Goal: Obtain resource: Download file/media

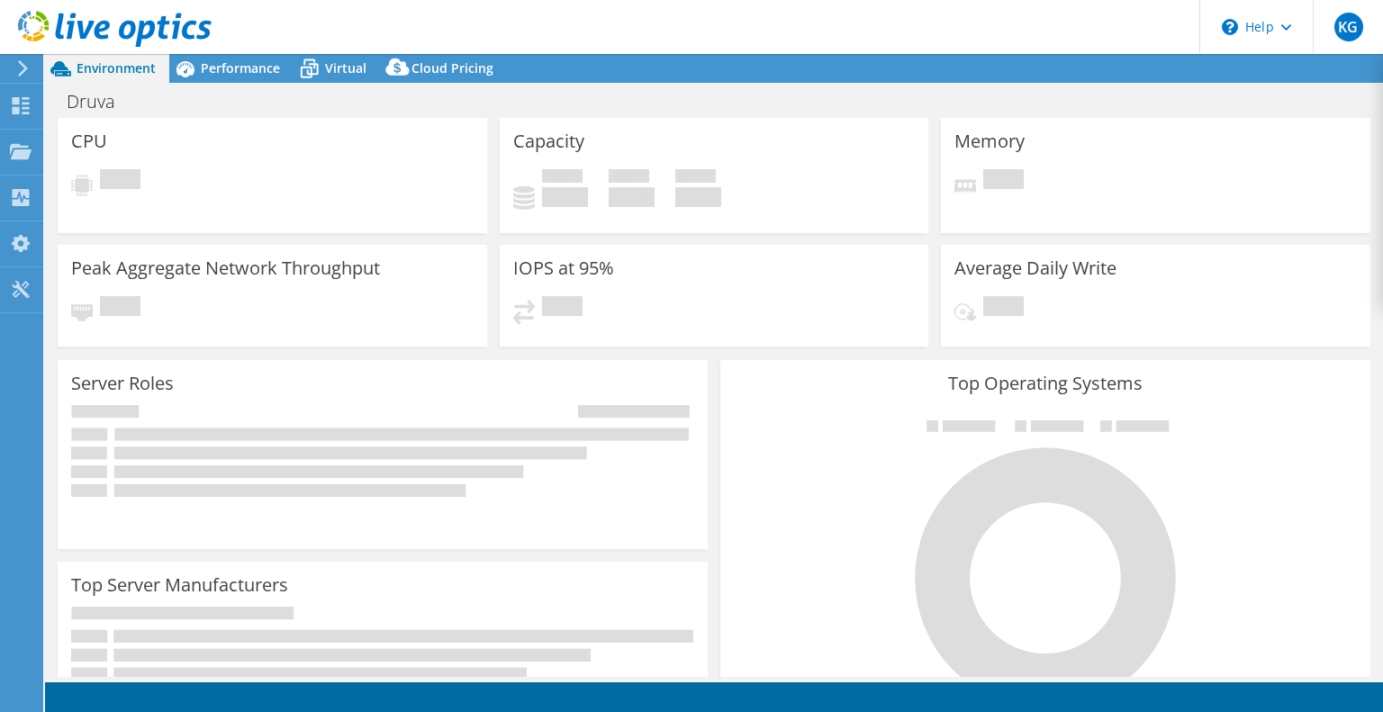
select select "USD"
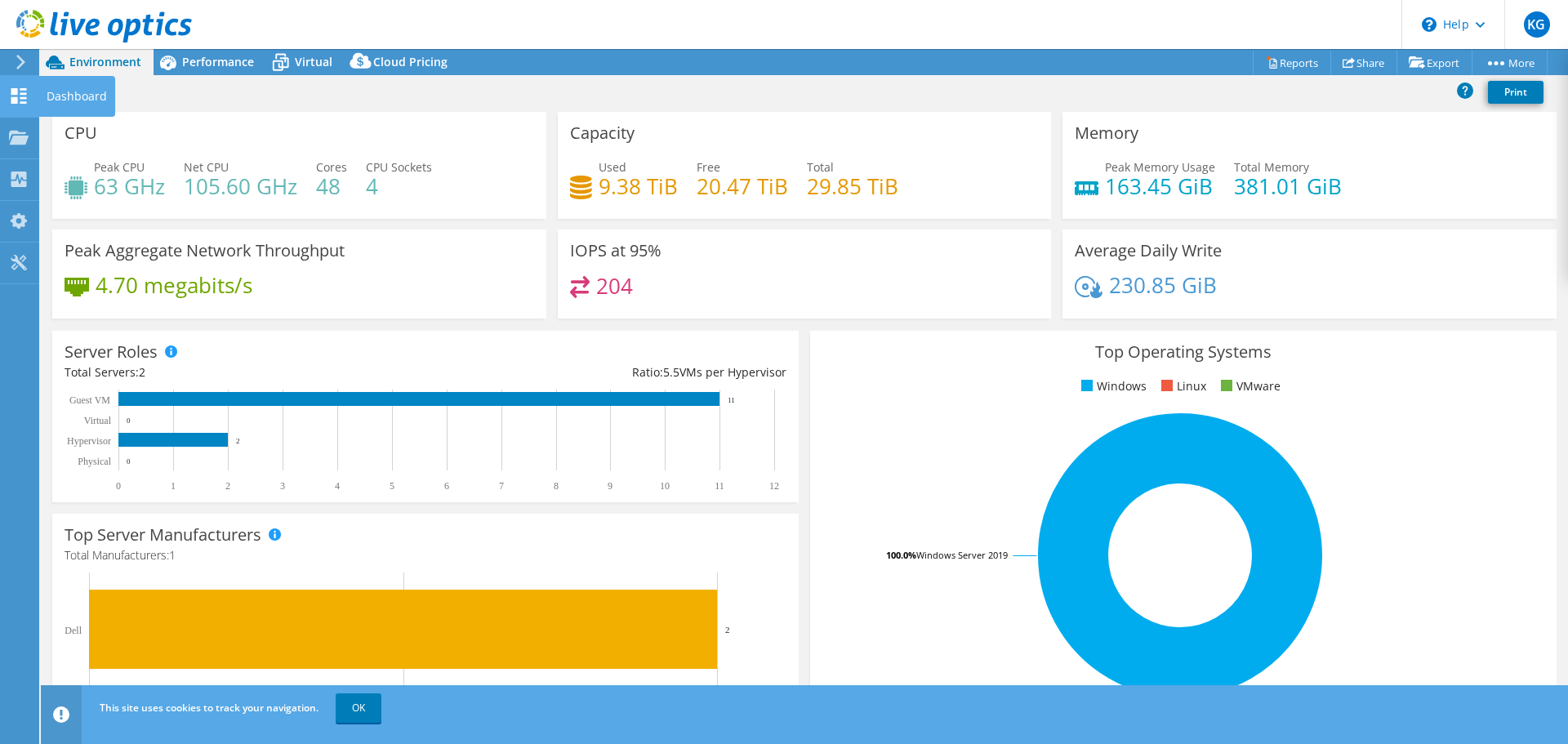
click at [24, 93] on use at bounding box center [19, 95] width 15 height 15
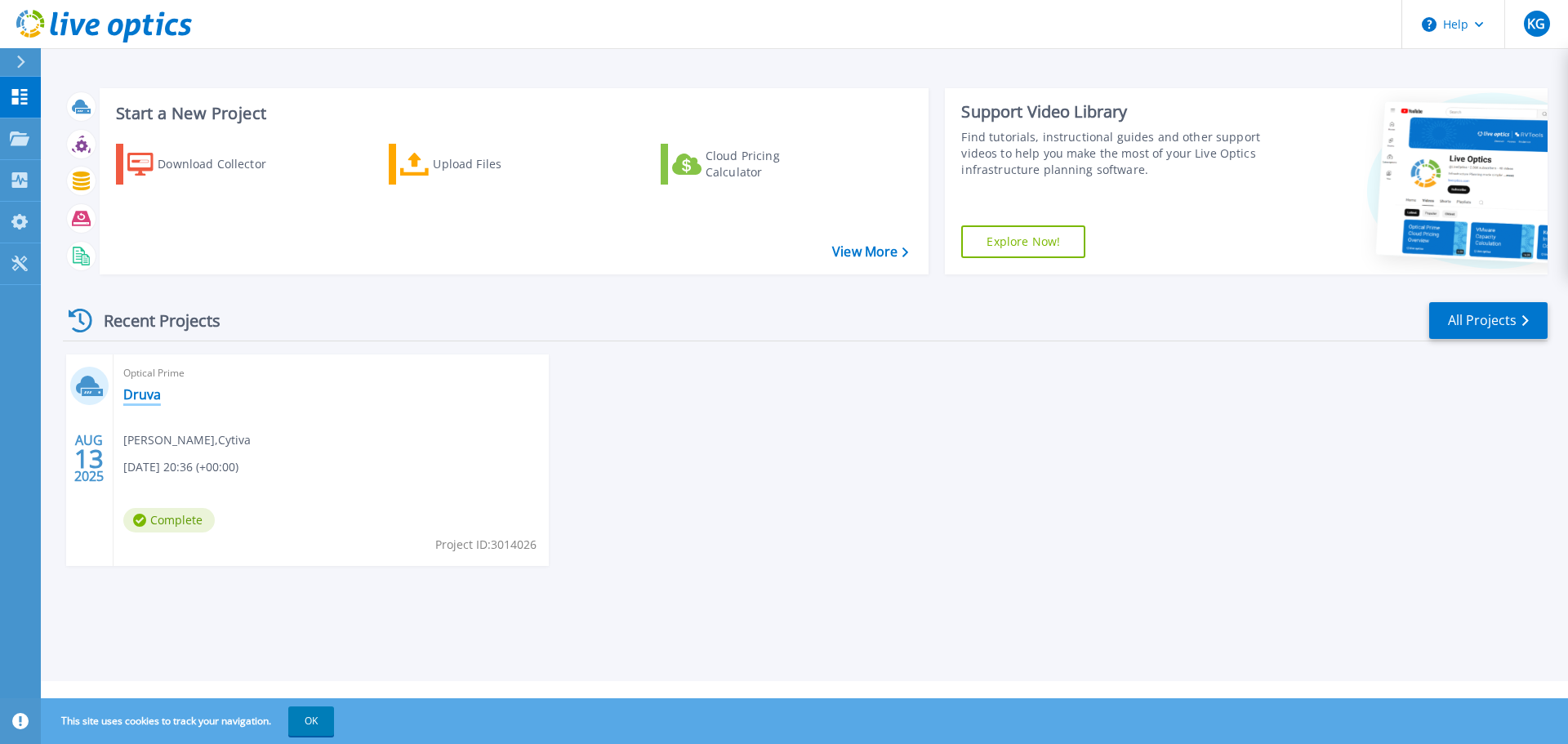
click at [156, 398] on link "Druva" at bounding box center [142, 395] width 37 height 16
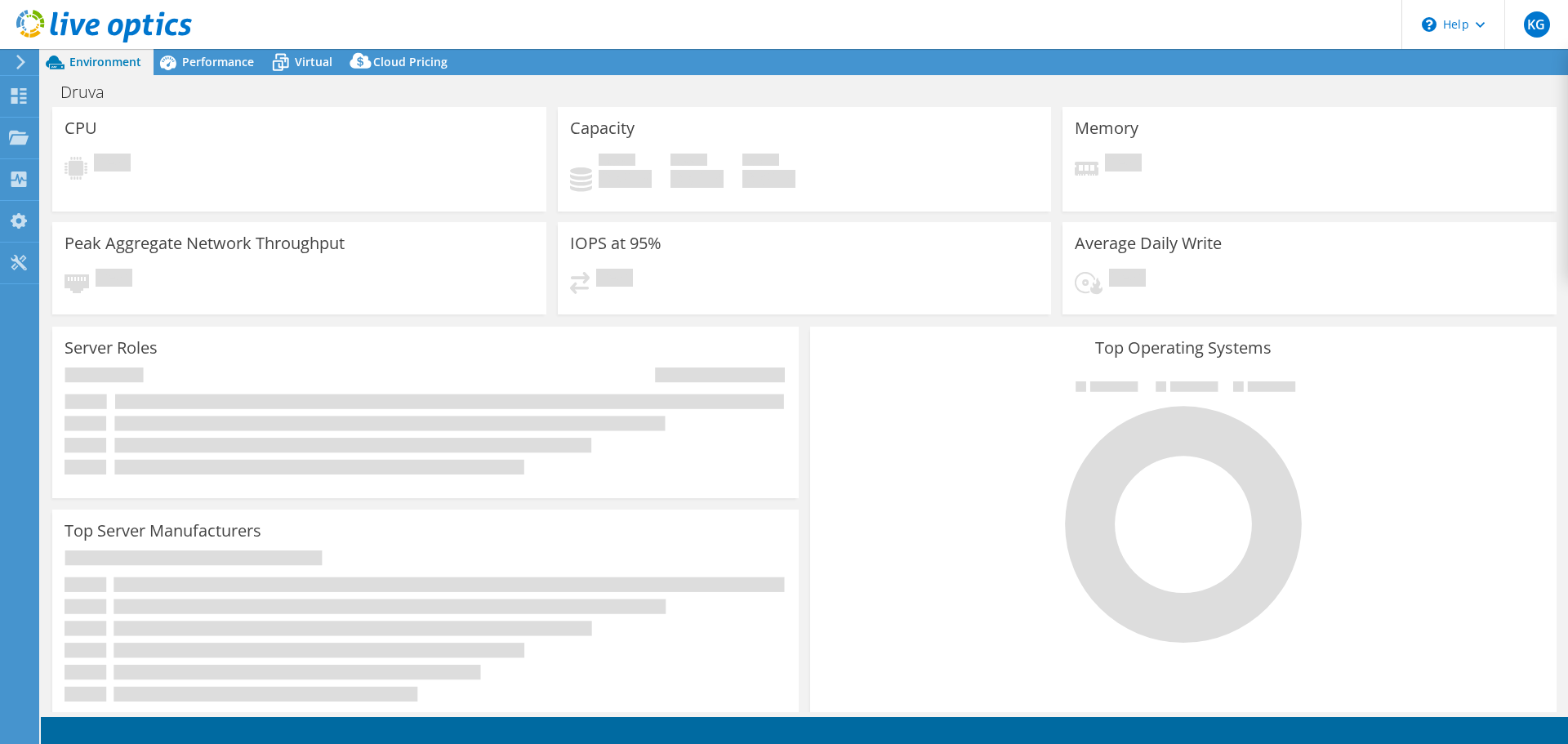
select select "USD"
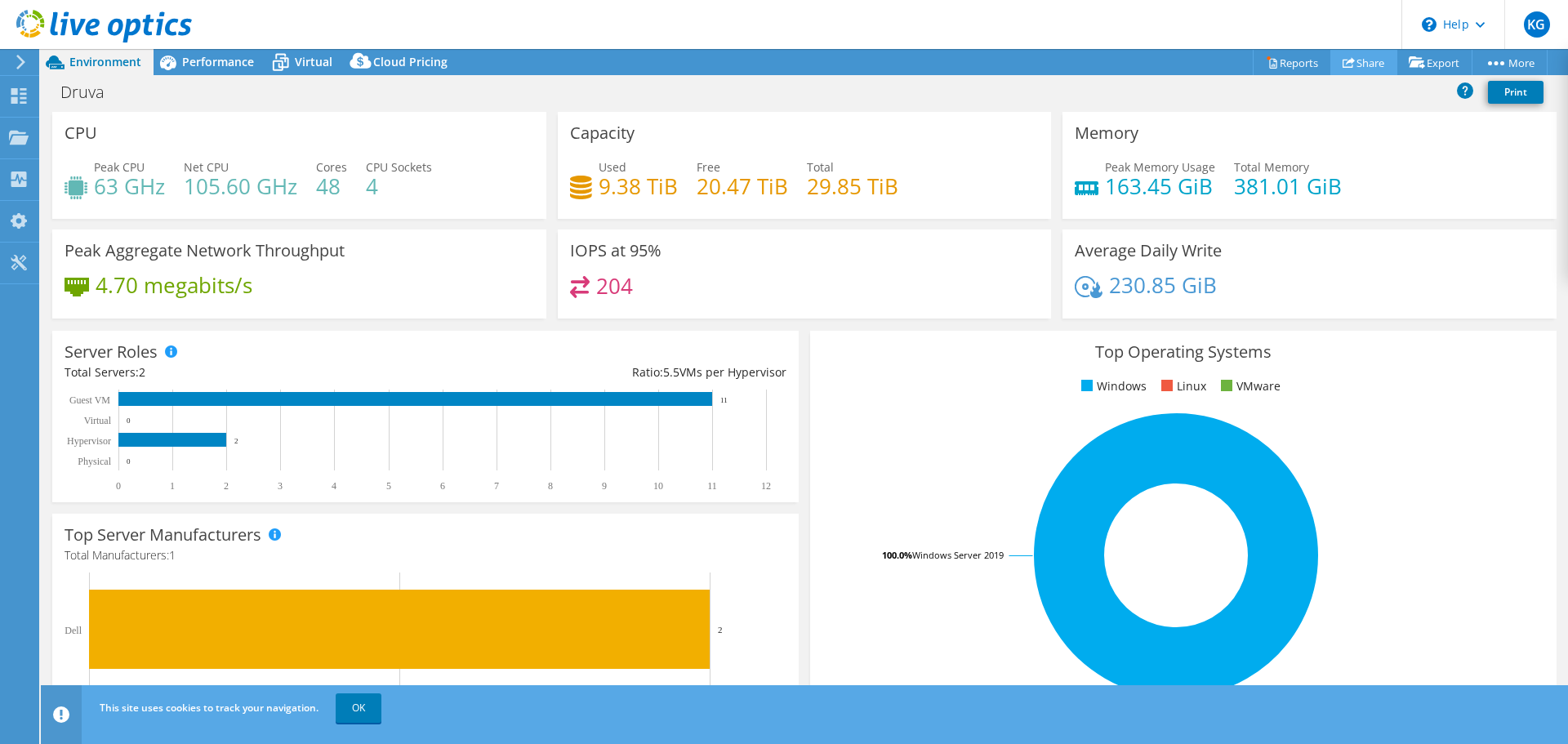
click at [1330, 71] on link "Share" at bounding box center [1364, 63] width 67 height 25
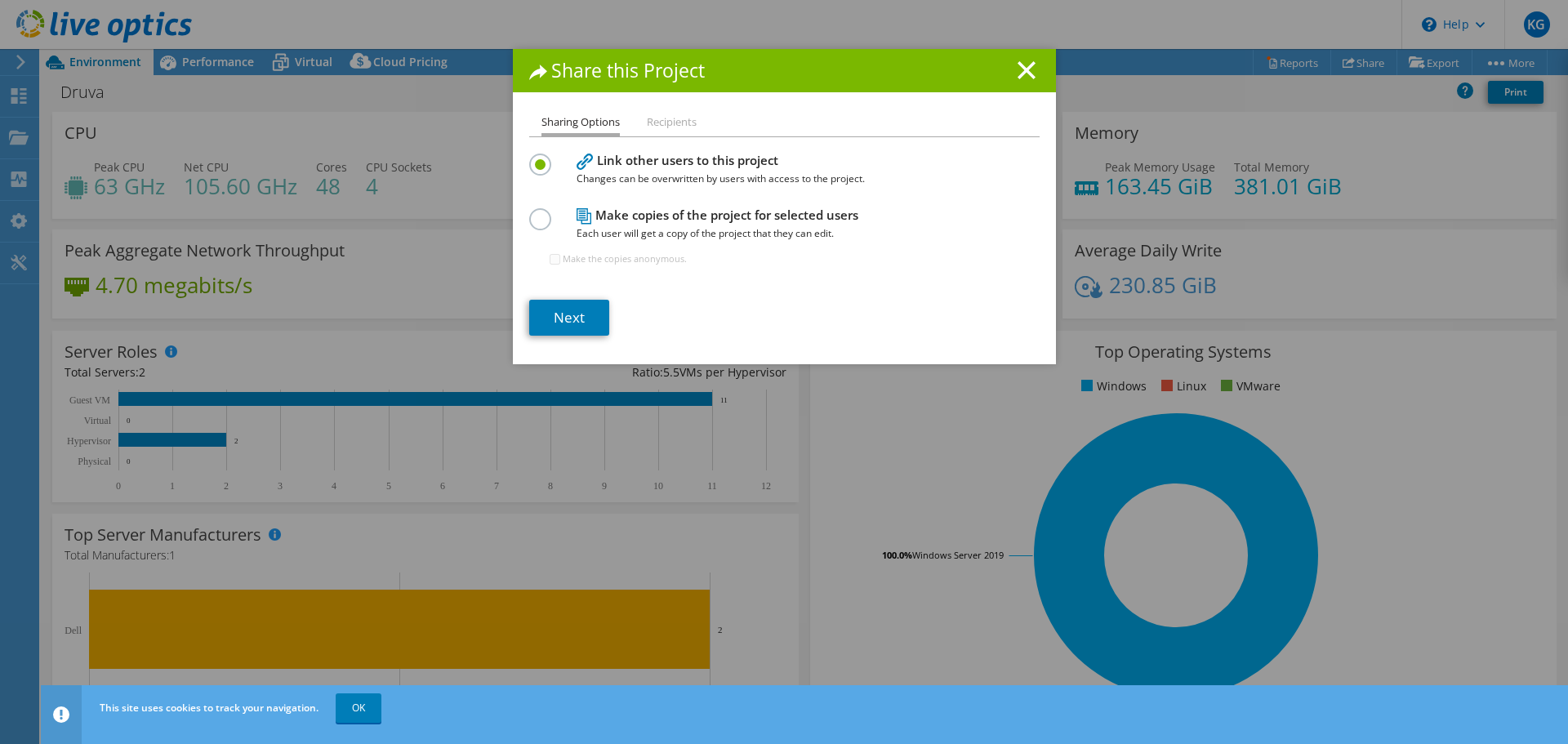
click at [659, 121] on li "Recipients" at bounding box center [671, 122] width 50 height 21
click at [534, 212] on label at bounding box center [544, 210] width 29 height 5
click at [0, 0] on input "radio" at bounding box center [0, 0] width 0 height 0
click at [1024, 65] on line at bounding box center [1027, 70] width 16 height 16
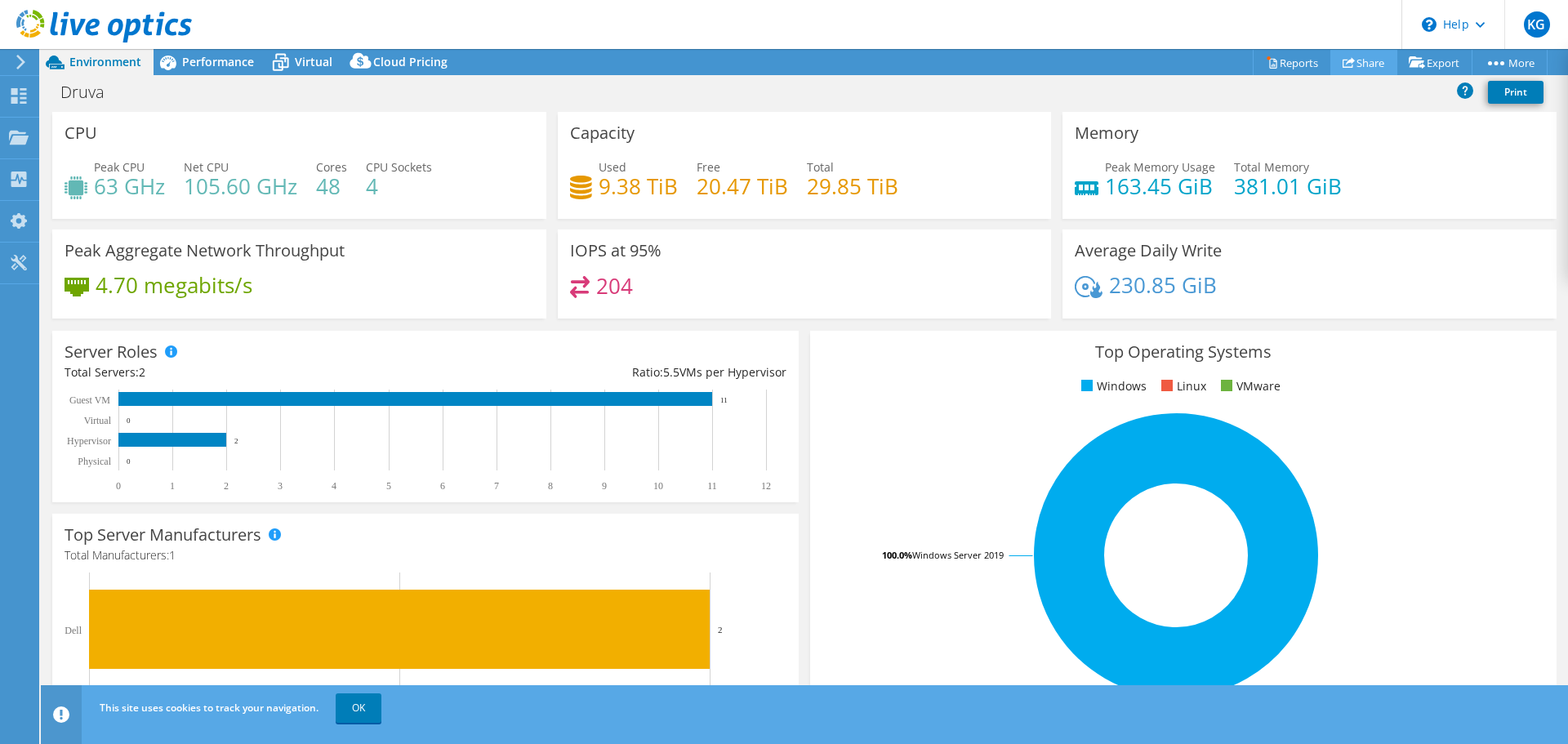
click at [1355, 70] on link "Share" at bounding box center [1364, 63] width 67 height 25
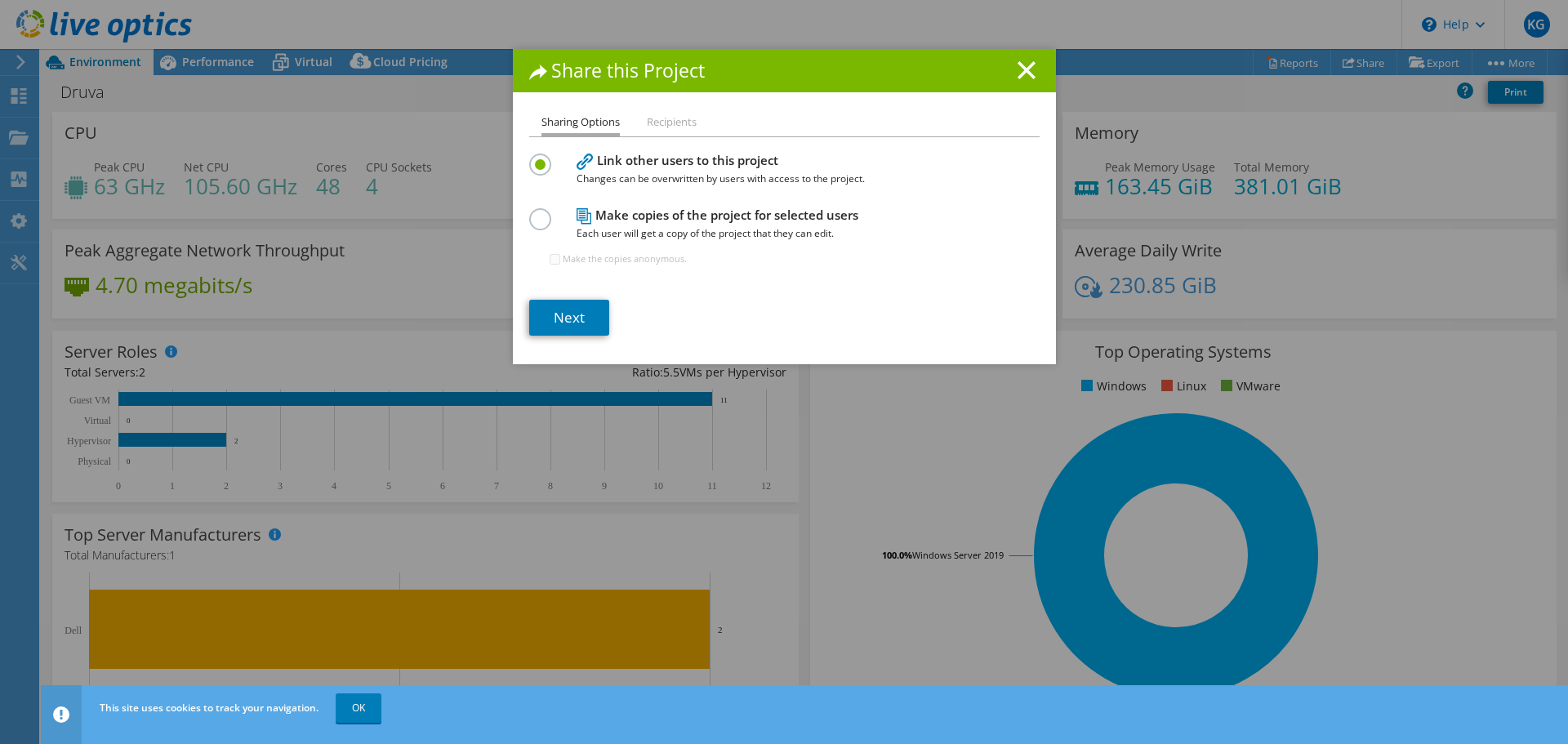
click at [553, 217] on div "Make copies of the project for selected users Each user will get a copy of the …" at bounding box center [784, 243] width 511 height 79
click at [540, 212] on label at bounding box center [544, 210] width 29 height 5
click at [0, 0] on input "radio" at bounding box center [0, 0] width 0 height 0
click at [550, 258] on input "Make the copies anonymous." at bounding box center [555, 259] width 11 height 11
checkbox input "true"
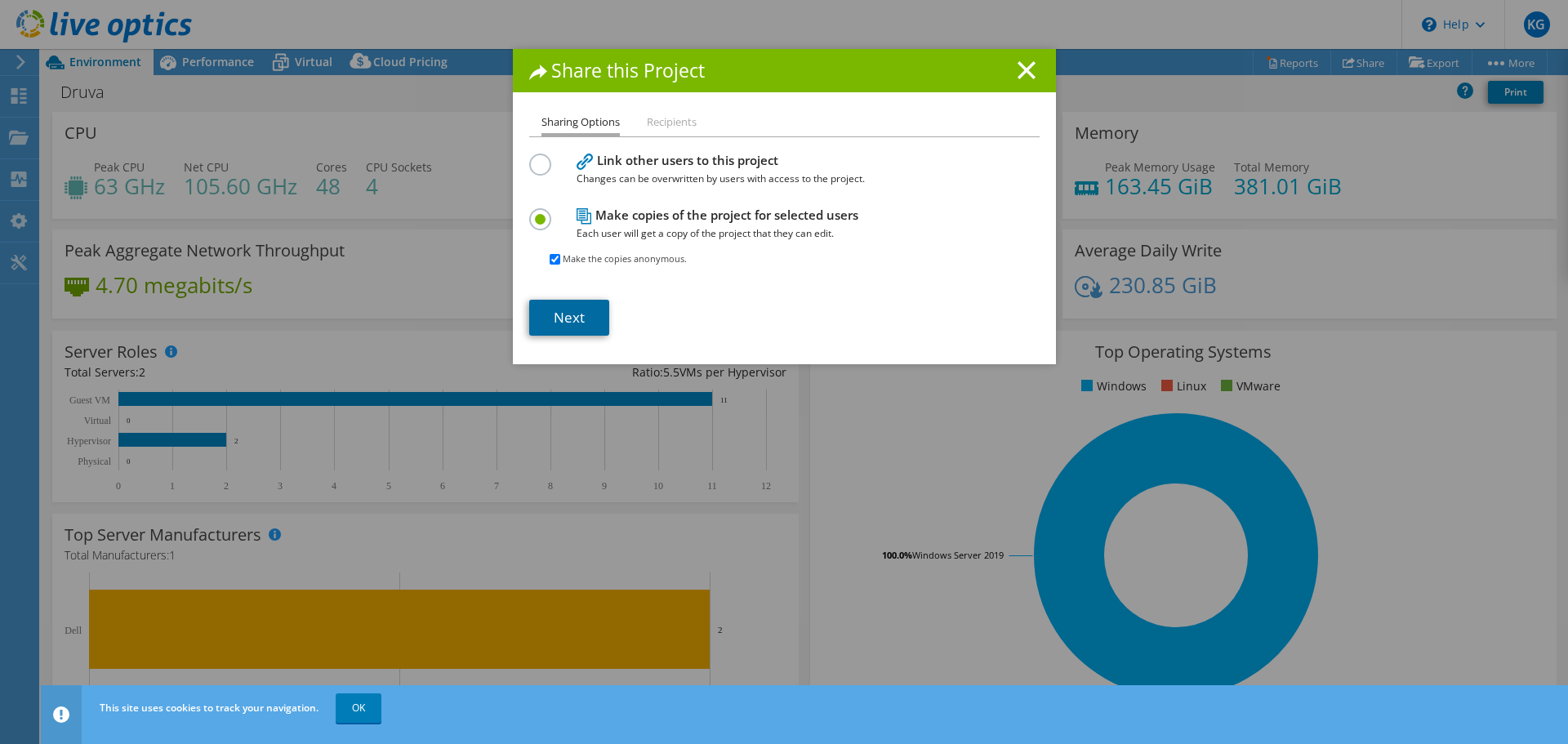
click at [571, 315] on link "Next" at bounding box center [569, 318] width 80 height 36
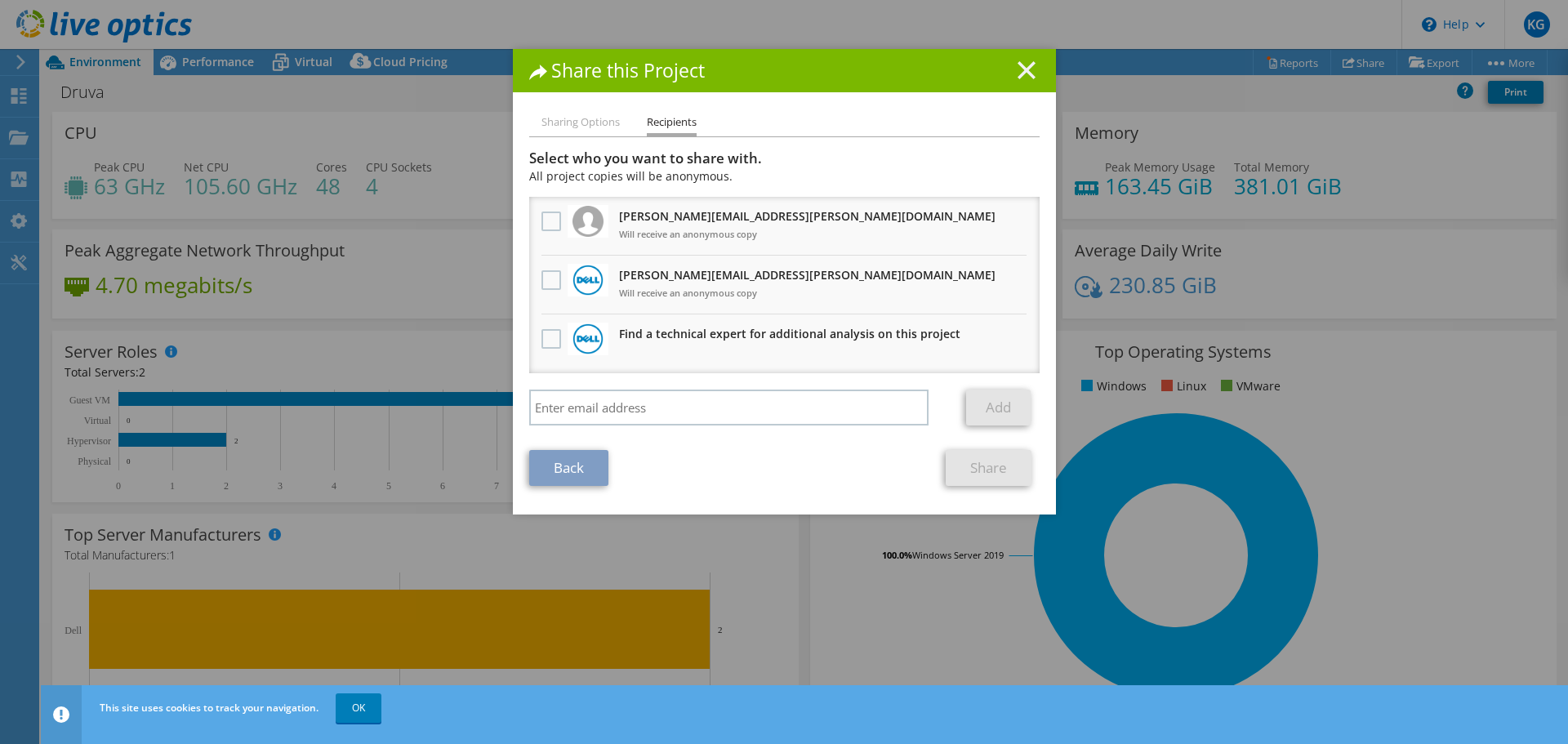
click at [1021, 73] on icon at bounding box center [1027, 71] width 18 height 18
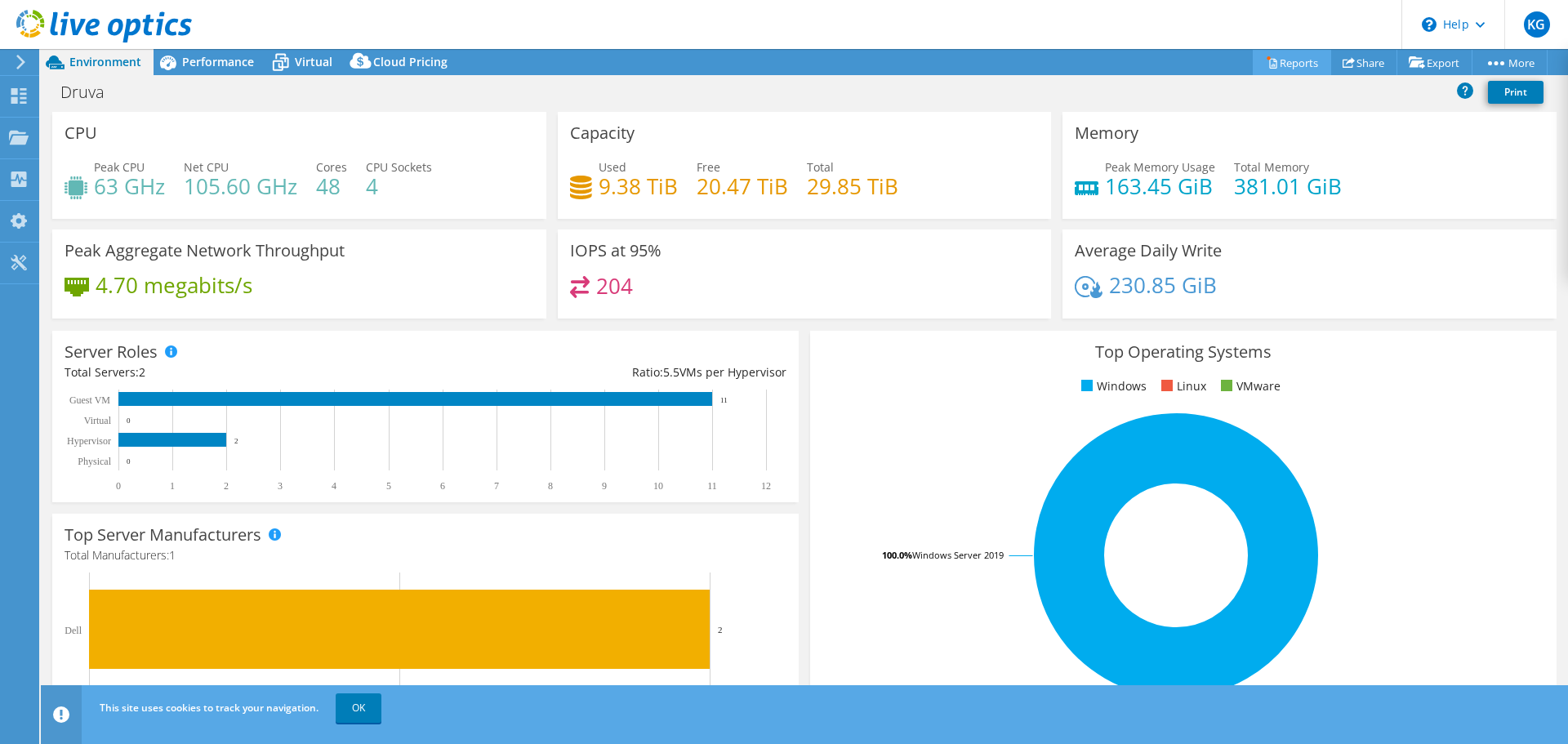
click at [1269, 61] on link "Reports" at bounding box center [1292, 63] width 78 height 25
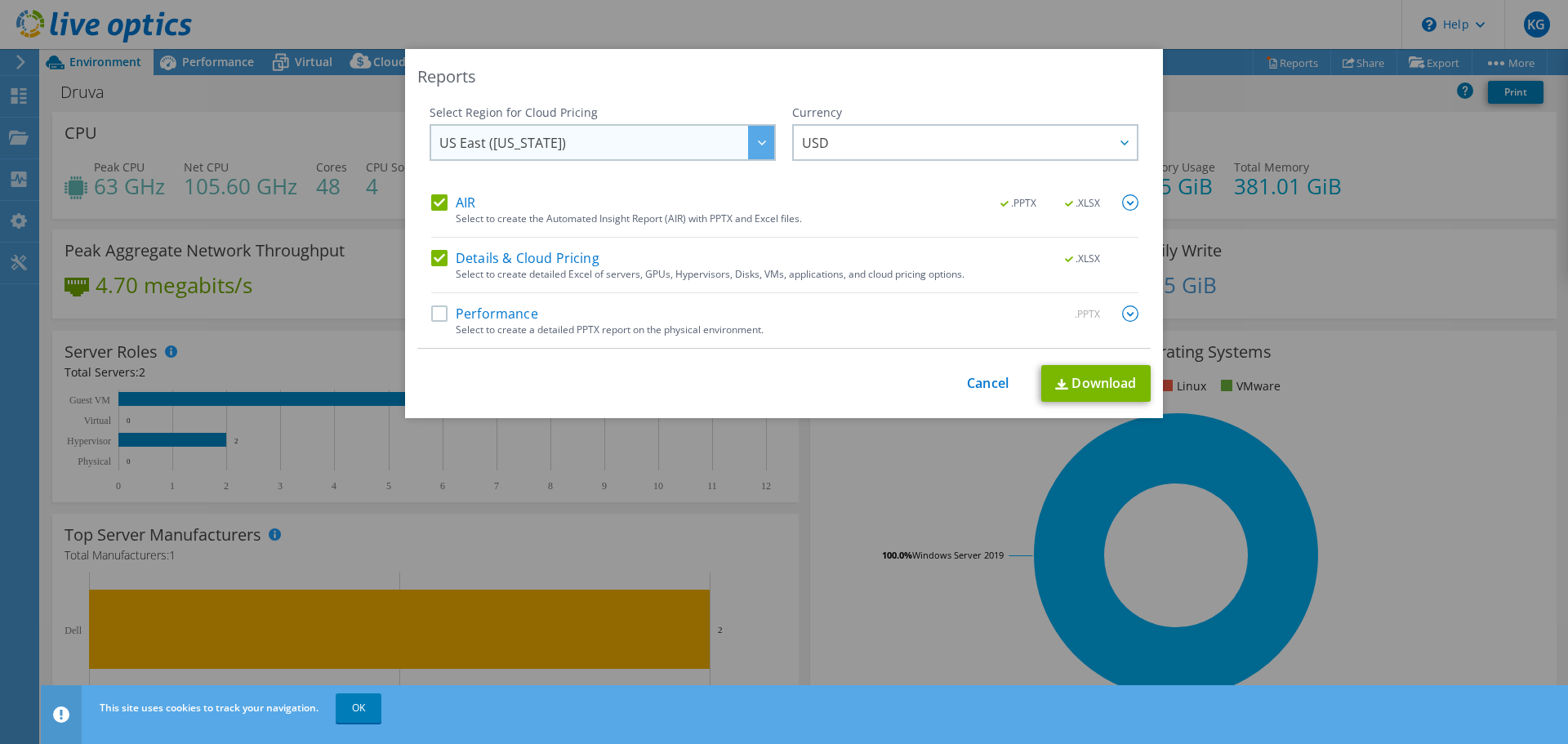
click at [689, 136] on span "US East (Virginia)" at bounding box center [606, 142] width 335 height 34
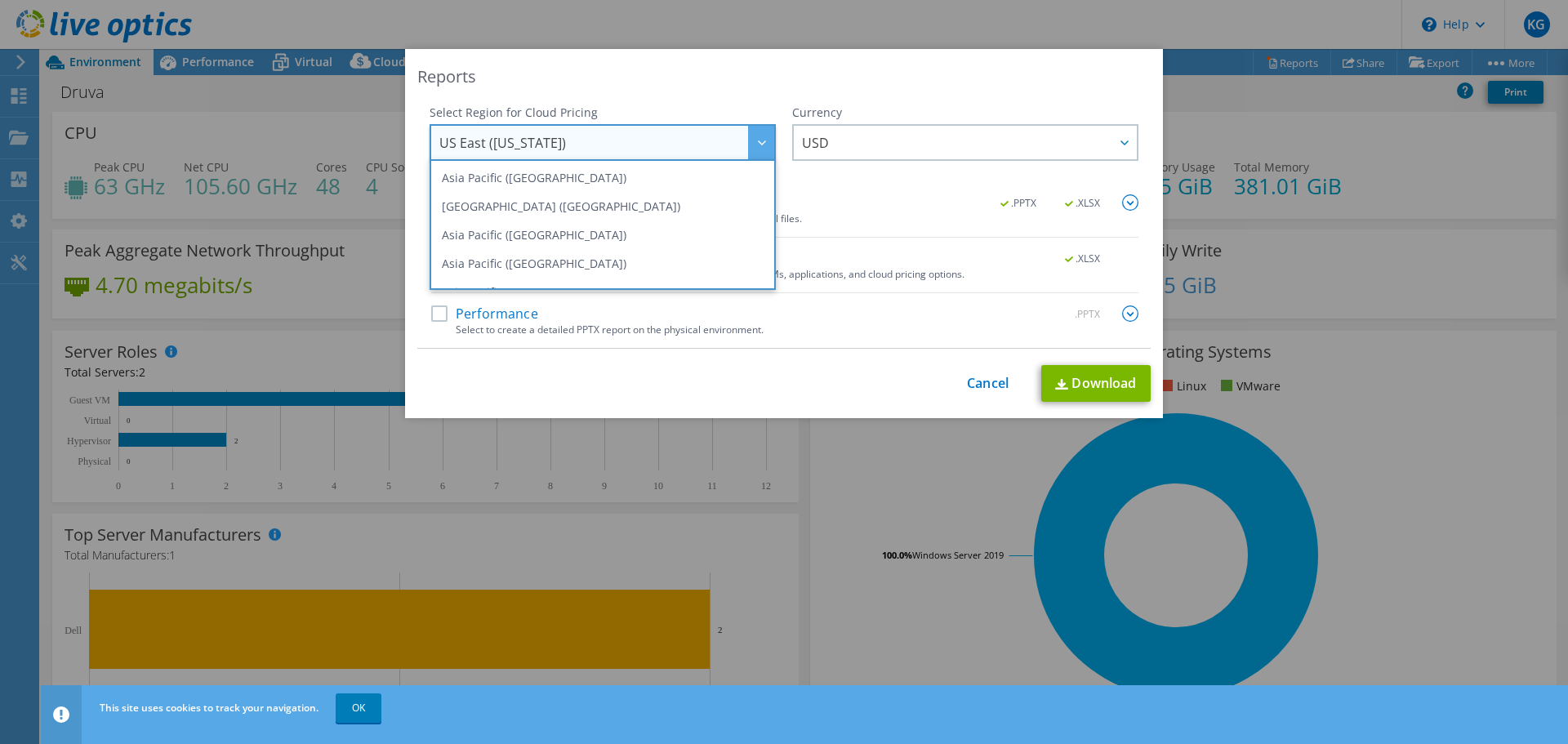
click at [691, 138] on span "US East (Virginia)" at bounding box center [606, 142] width 335 height 34
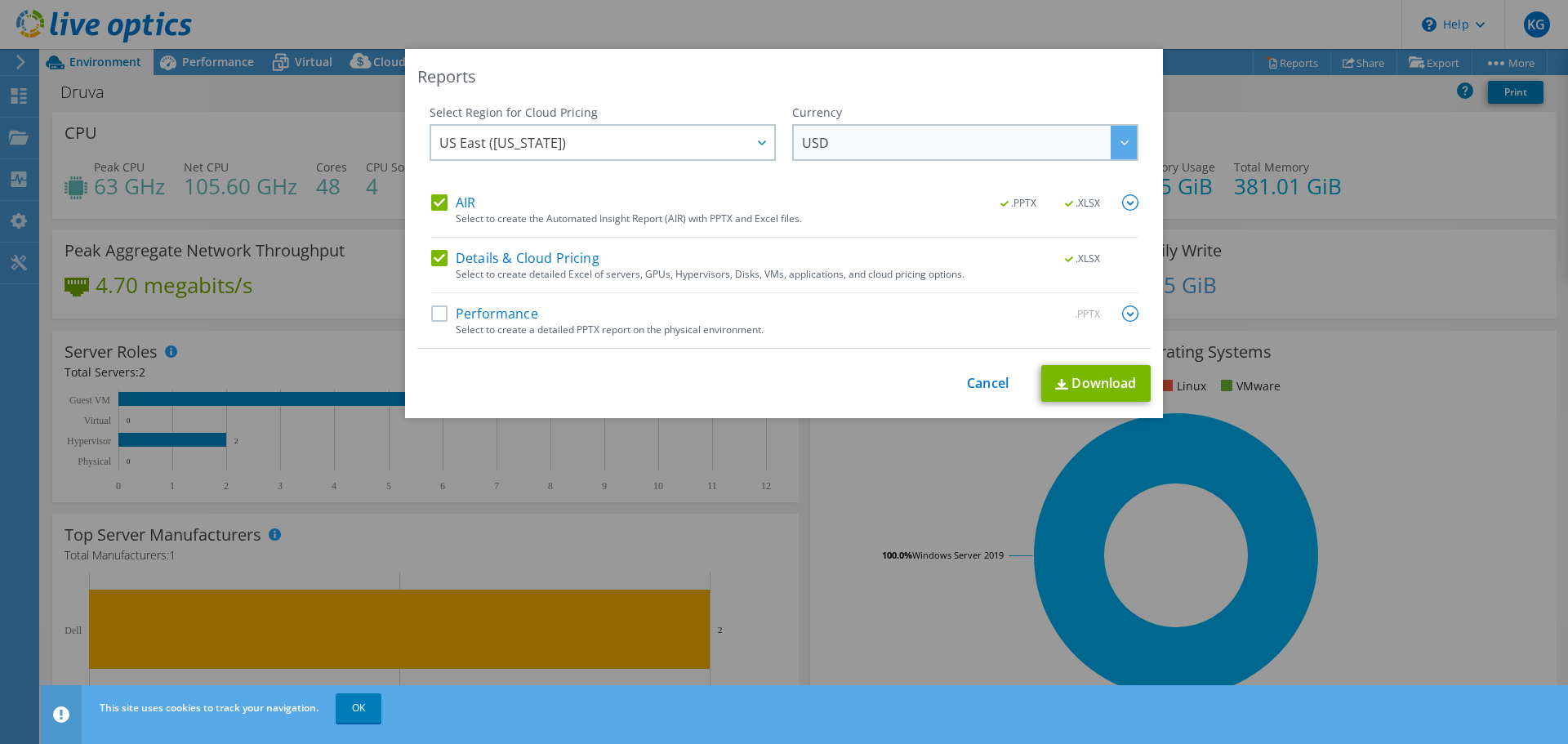
click at [866, 154] on span "USD" at bounding box center [969, 142] width 335 height 34
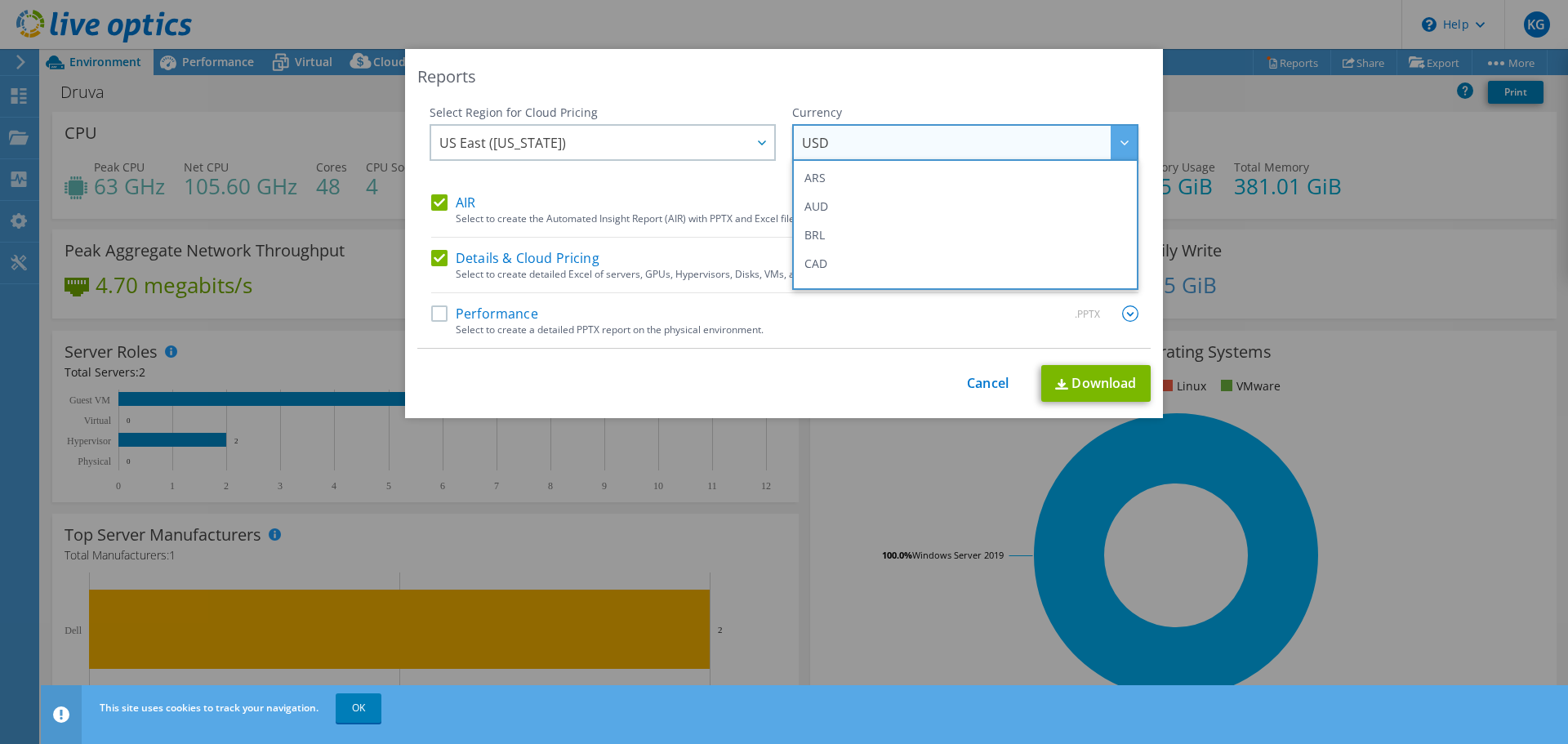
click at [887, 96] on div "Reports Select Region for Cloud Pricing Asia Pacific (Hong Kong) Asia Pacific (…" at bounding box center [783, 233] width 758 height 369
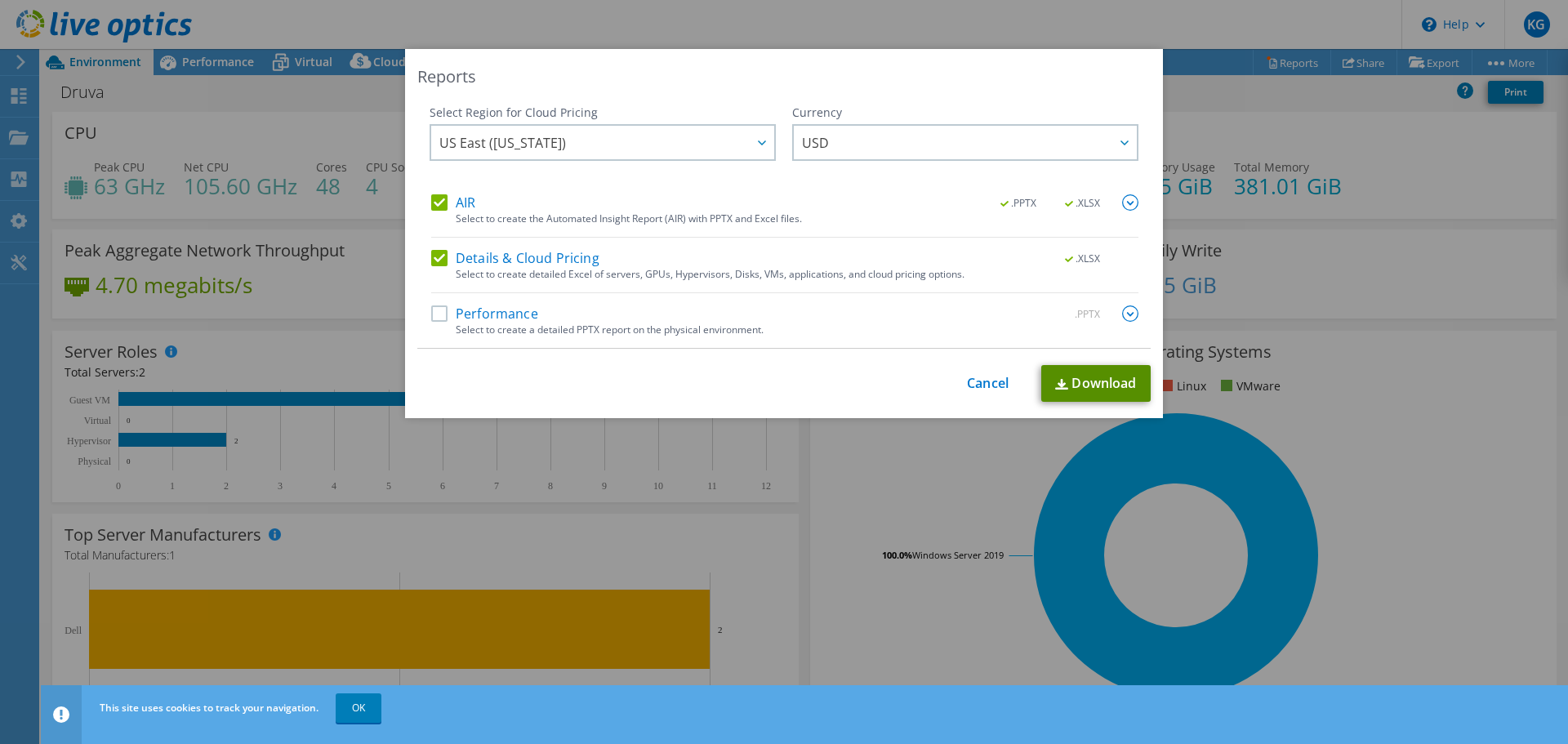
click at [1056, 377] on link "Download" at bounding box center [1096, 383] width 110 height 37
click at [790, 479] on div "Reports Select Region for Cloud Pricing Asia Pacific (Hong Kong) Asia Pacific (…" at bounding box center [784, 372] width 1568 height 646
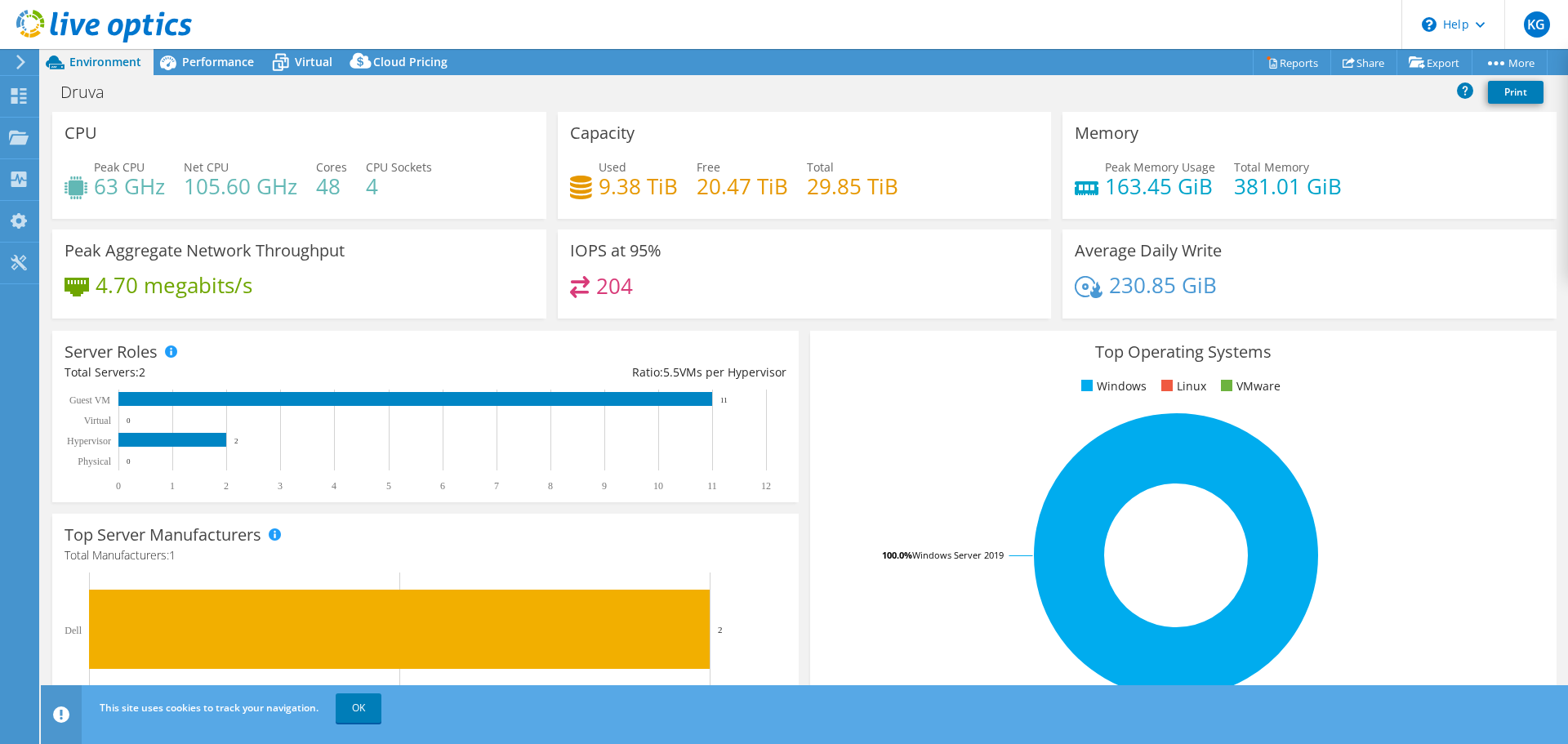
click at [842, 397] on div "Top Operating Systems Windows Linux VMware 100.0% Windows Server 2019" at bounding box center [1183, 526] width 747 height 391
click at [215, 51] on div "Performance" at bounding box center [210, 62] width 113 height 26
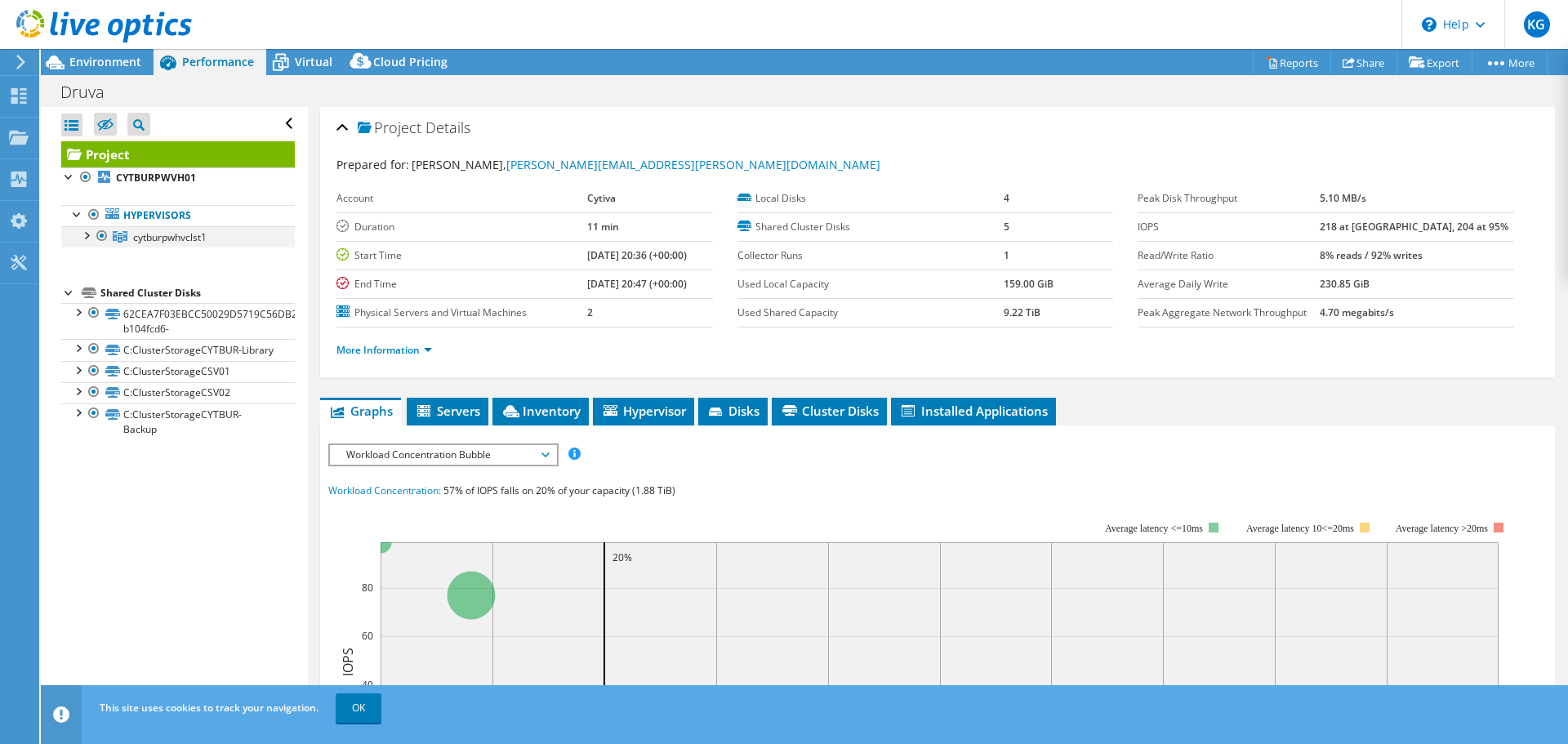
click at [85, 237] on div at bounding box center [86, 234] width 16 height 16
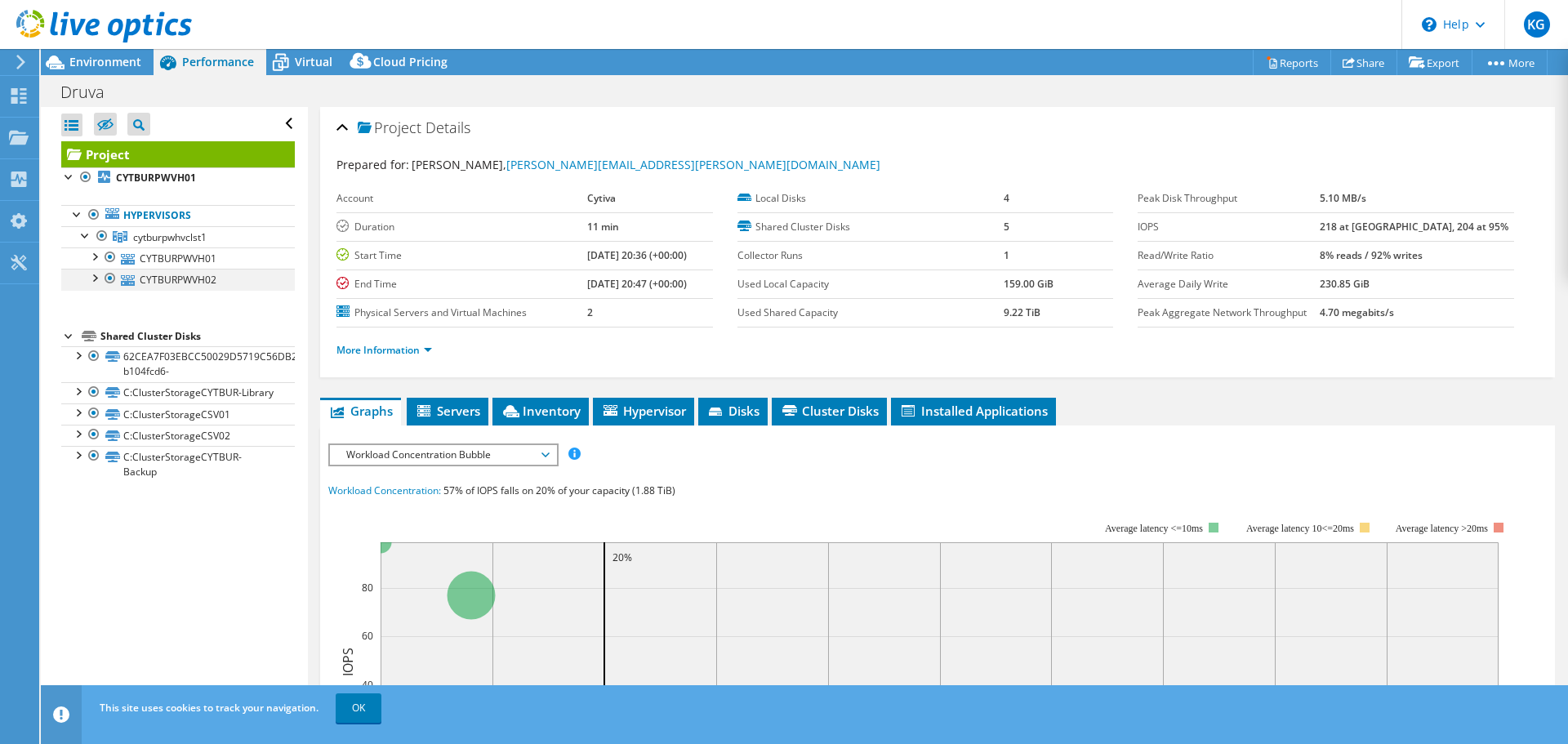
click at [96, 275] on div at bounding box center [94, 277] width 16 height 16
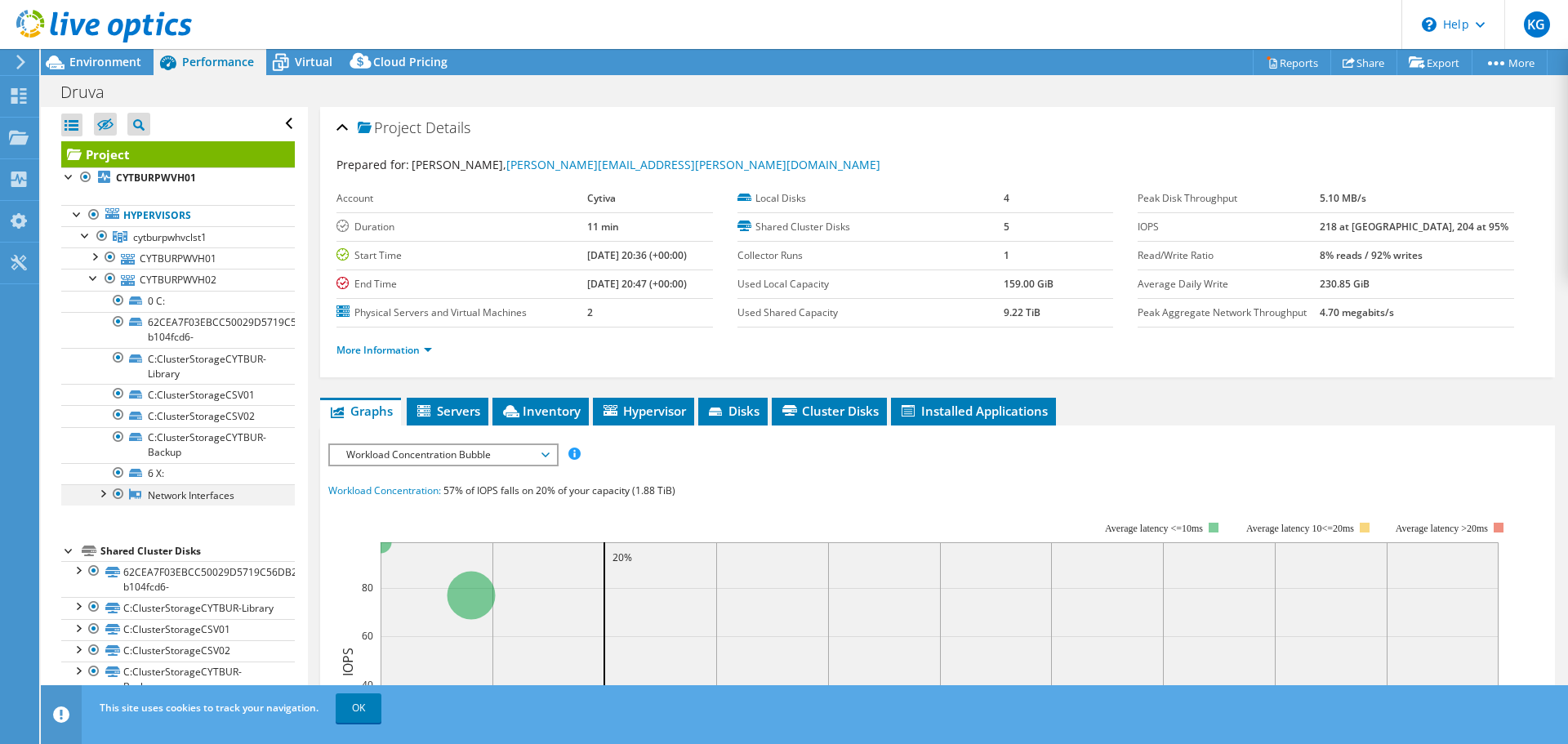
click at [101, 492] on div at bounding box center [103, 493] width 16 height 16
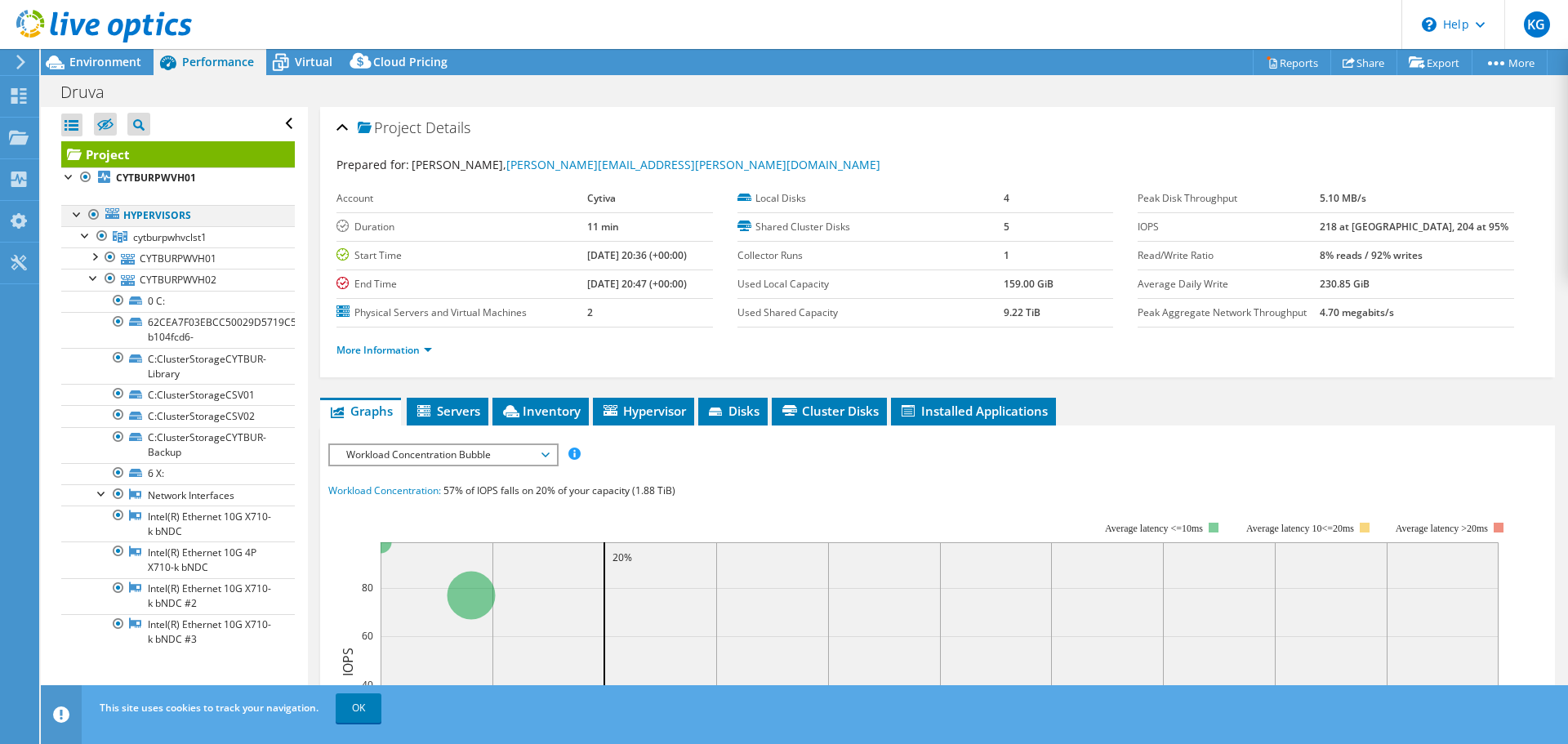
click at [82, 210] on div at bounding box center [78, 213] width 16 height 16
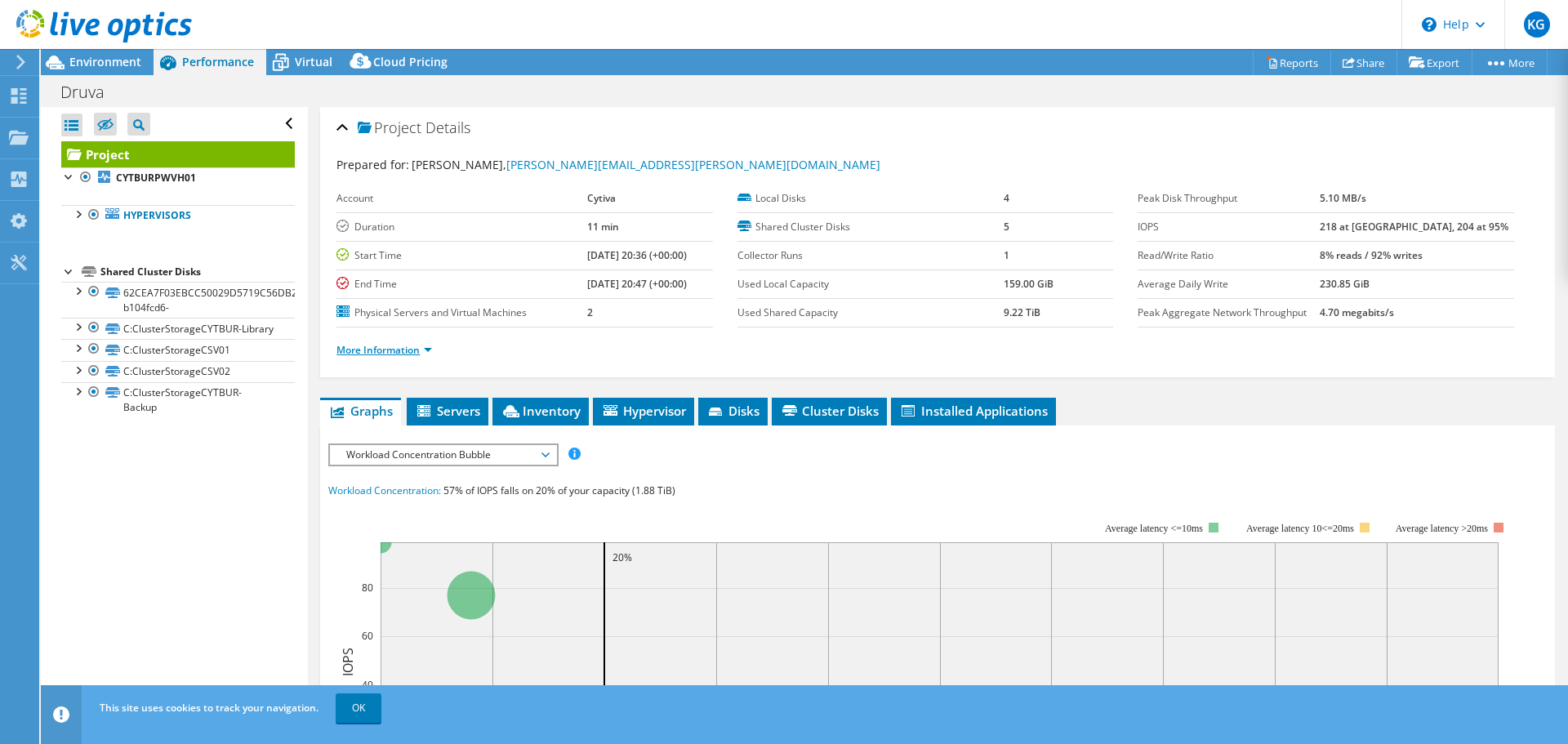
click at [419, 346] on link "More Information" at bounding box center [384, 349] width 95 height 14
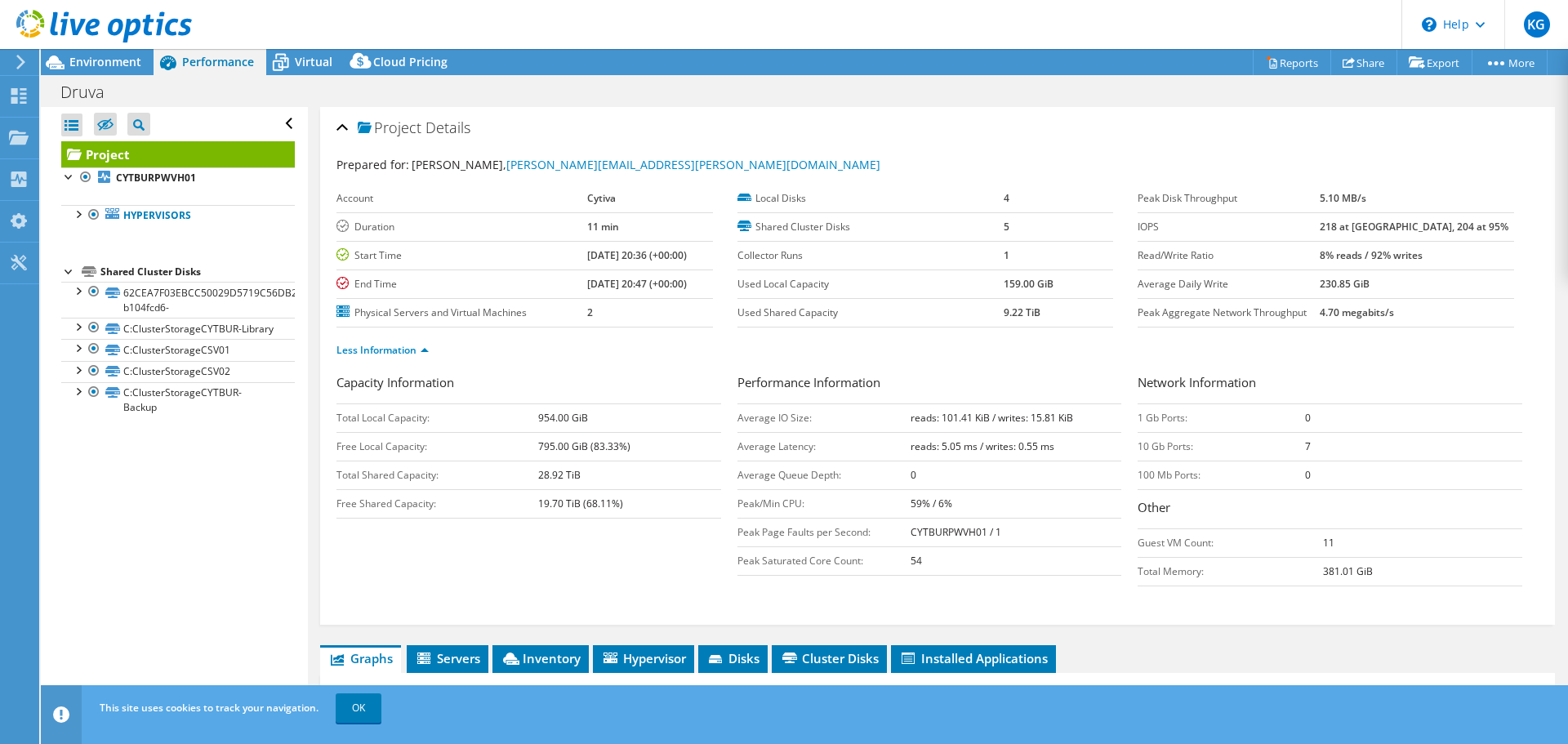
drag, startPoint x: 762, startPoint y: 421, endPoint x: 871, endPoint y: 421, distance: 109.0
click at [808, 421] on td "Average IO Size:" at bounding box center [824, 418] width 173 height 29
click at [991, 437] on td "reads: 5.05 ms / writes: 0.55 ms" at bounding box center [1016, 446] width 211 height 29
drag, startPoint x: 912, startPoint y: 426, endPoint x: 1030, endPoint y: 449, distance: 120.2
click at [1030, 447] on tbody "Average IO Size: reads: 101.41 KiB / writes: 15.81 KiB Average Latency: reads: …" at bounding box center [930, 489] width 385 height 171
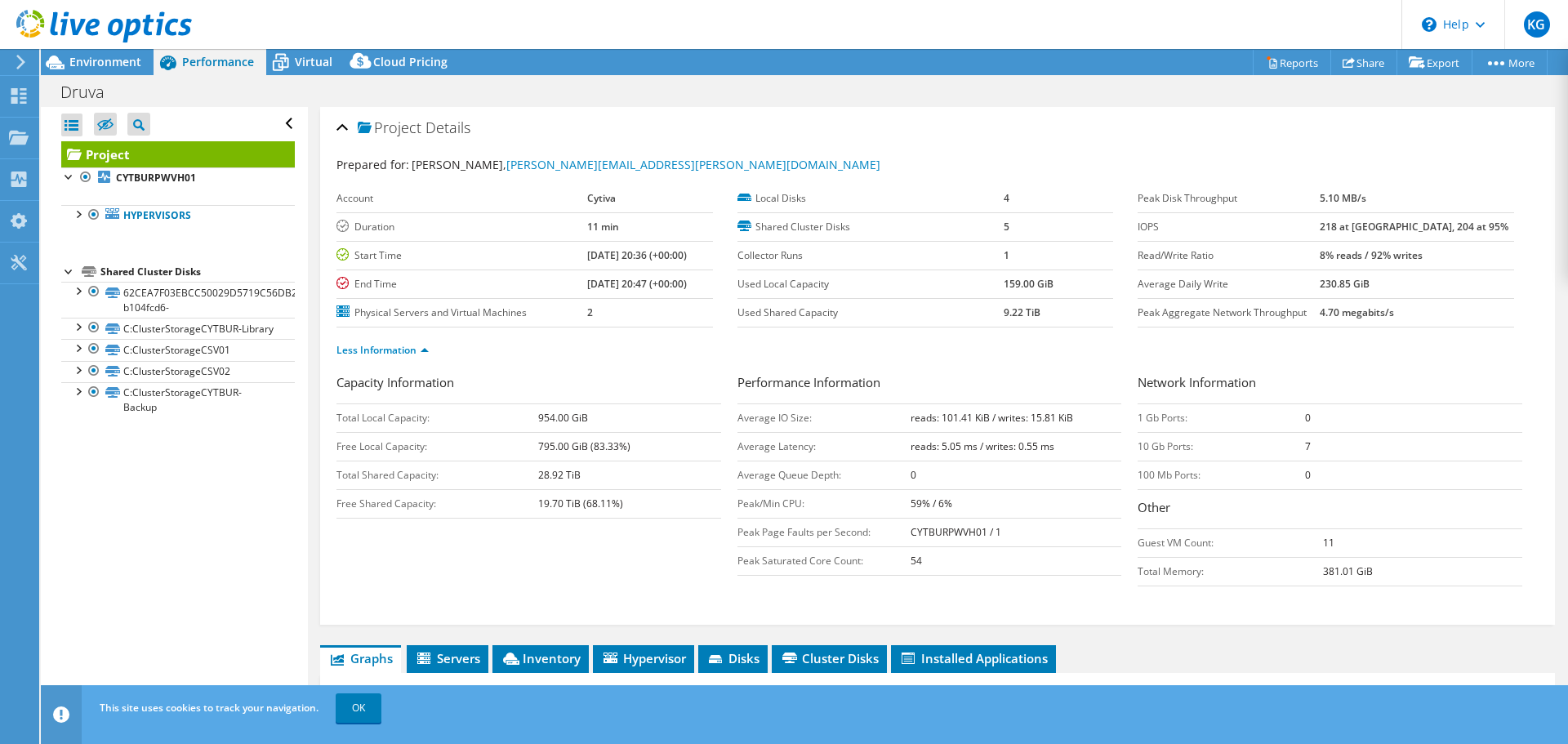
click at [1028, 477] on td "0" at bounding box center [1016, 475] width 211 height 29
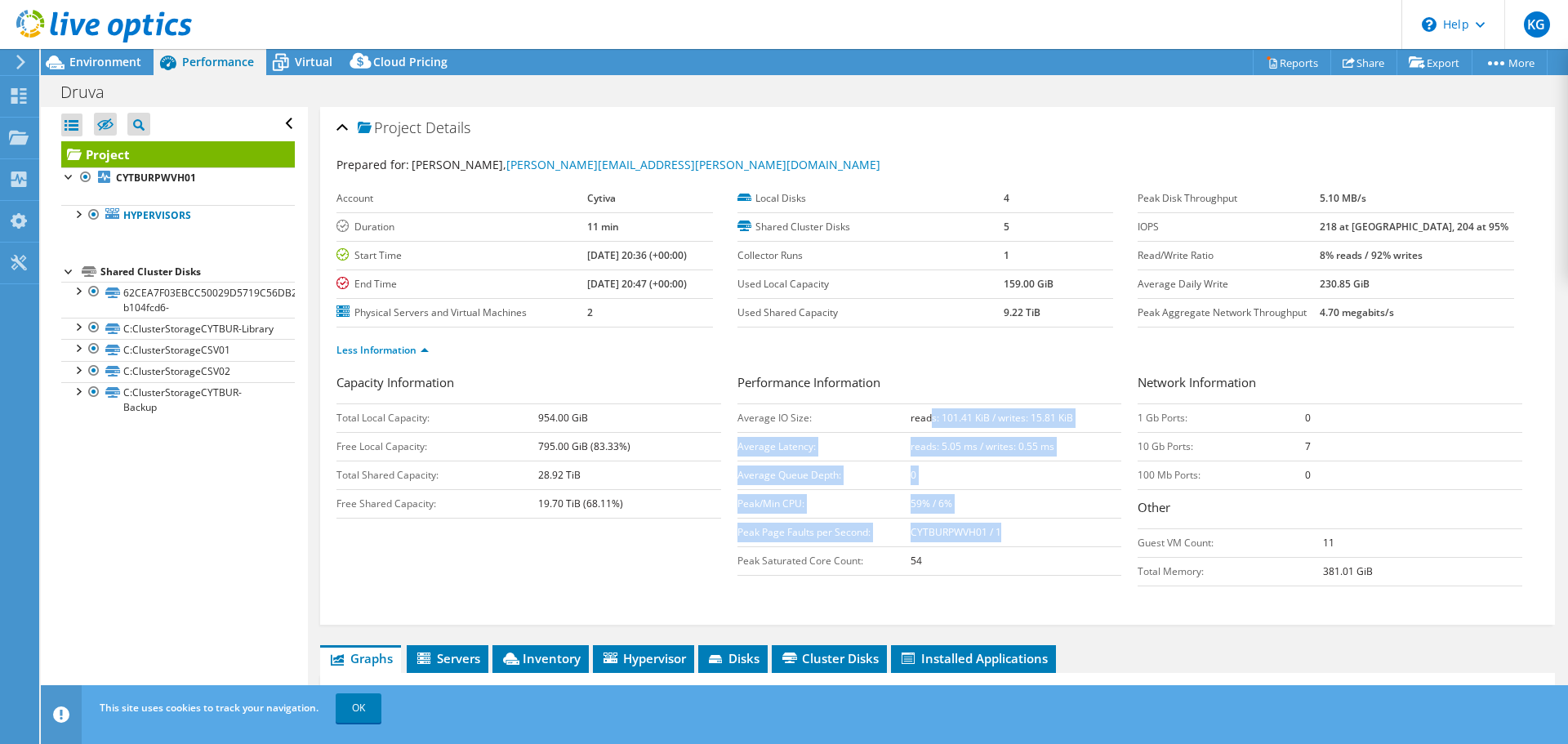
drag, startPoint x: 927, startPoint y: 416, endPoint x: 1022, endPoint y: 528, distance: 146.9
click at [1022, 528] on tbody "Average IO Size: reads: 101.41 KiB / writes: 15.81 KiB Average Latency: reads: …" at bounding box center [930, 489] width 385 height 171
click at [1000, 505] on td "59% / 6%" at bounding box center [1016, 504] width 211 height 29
click at [956, 485] on td "0" at bounding box center [1016, 475] width 211 height 29
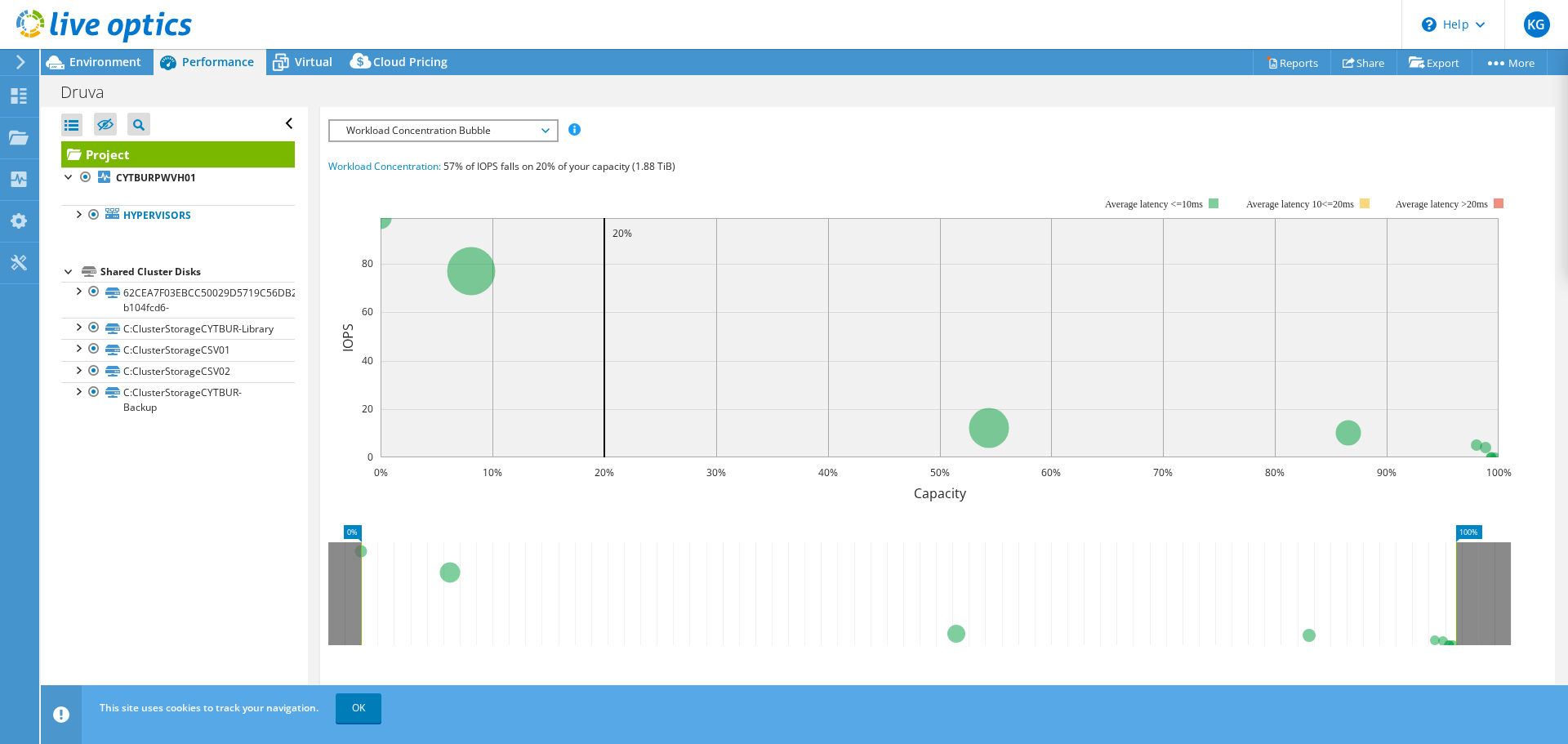
scroll to position [327, 0]
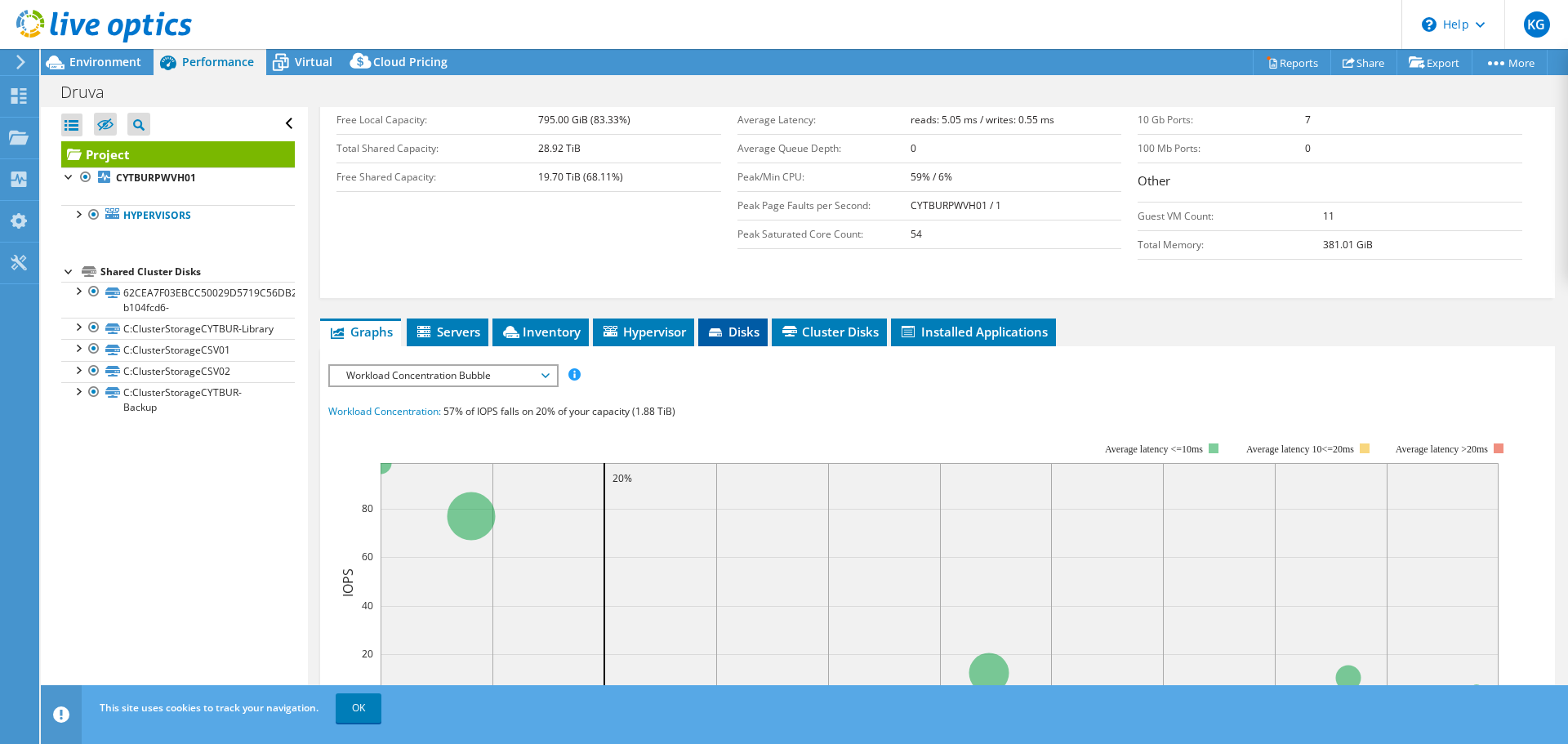
click at [762, 331] on li "Disks" at bounding box center [733, 332] width 70 height 28
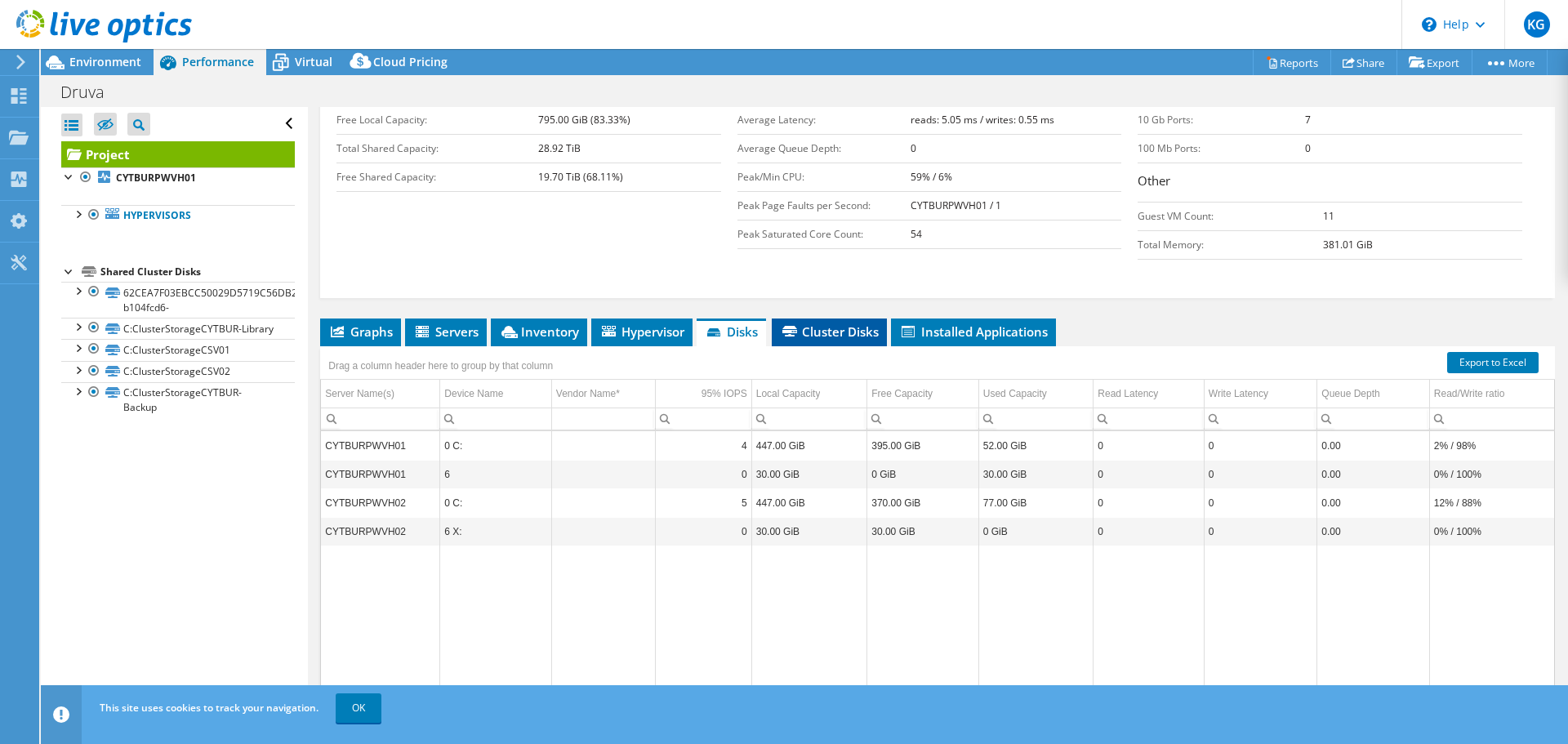
click at [835, 335] on span "Cluster Disks" at bounding box center [829, 331] width 99 height 16
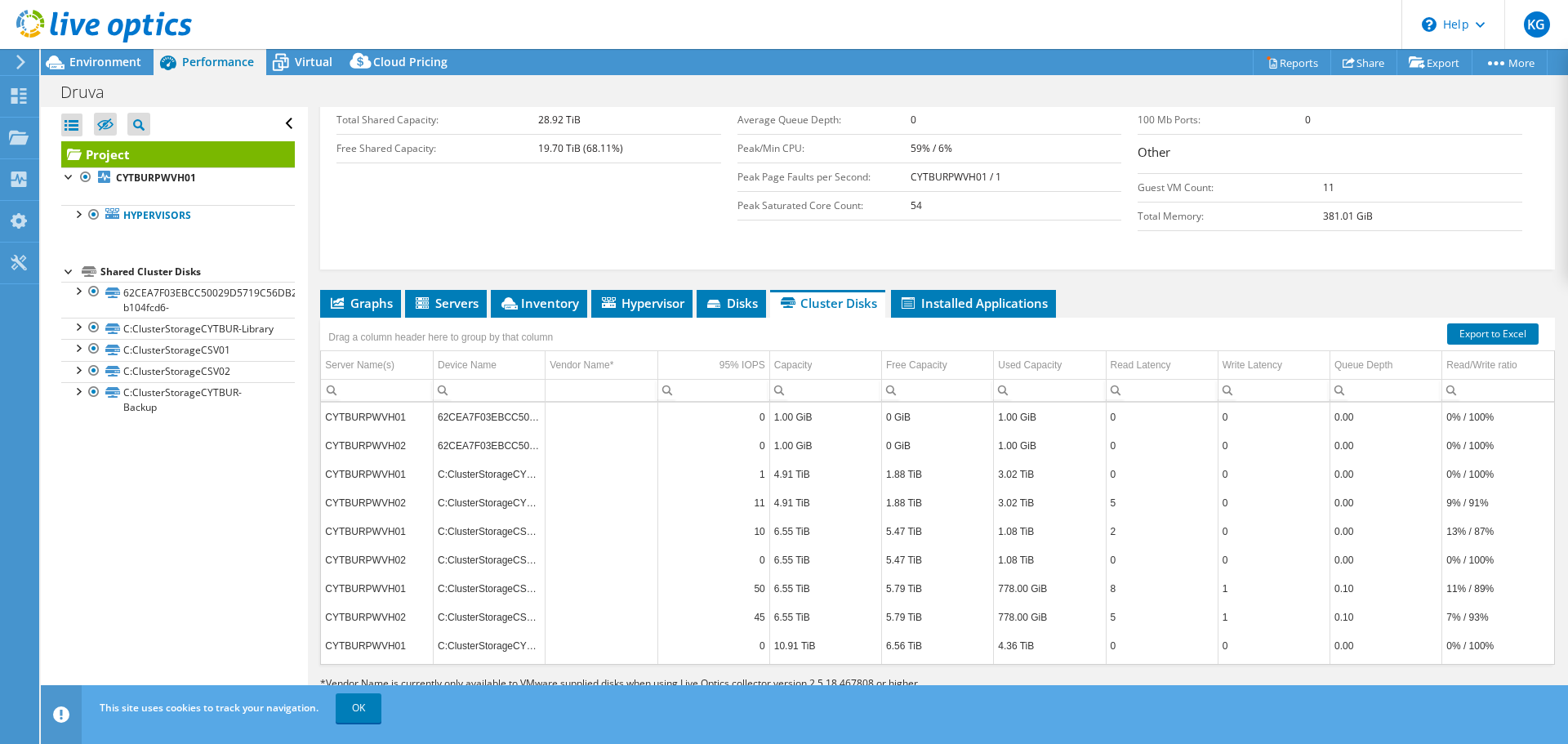
scroll to position [370, 0]
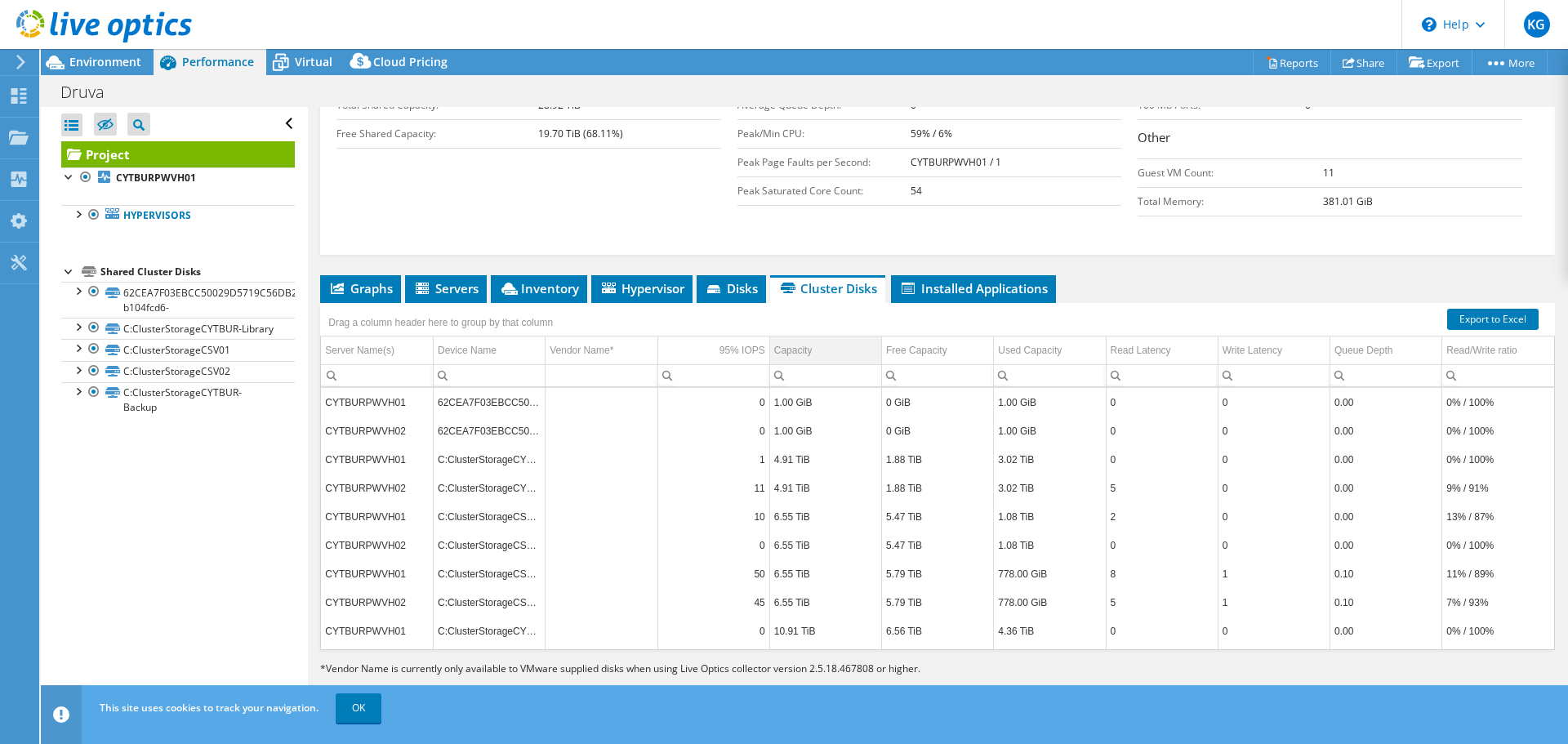
click at [808, 352] on td "Capacity" at bounding box center [825, 351] width 112 height 29
click at [866, 343] on div "Capacity Column" at bounding box center [871, 350] width 12 height 20
click at [977, 293] on span "Installed Applications" at bounding box center [974, 289] width 149 height 16
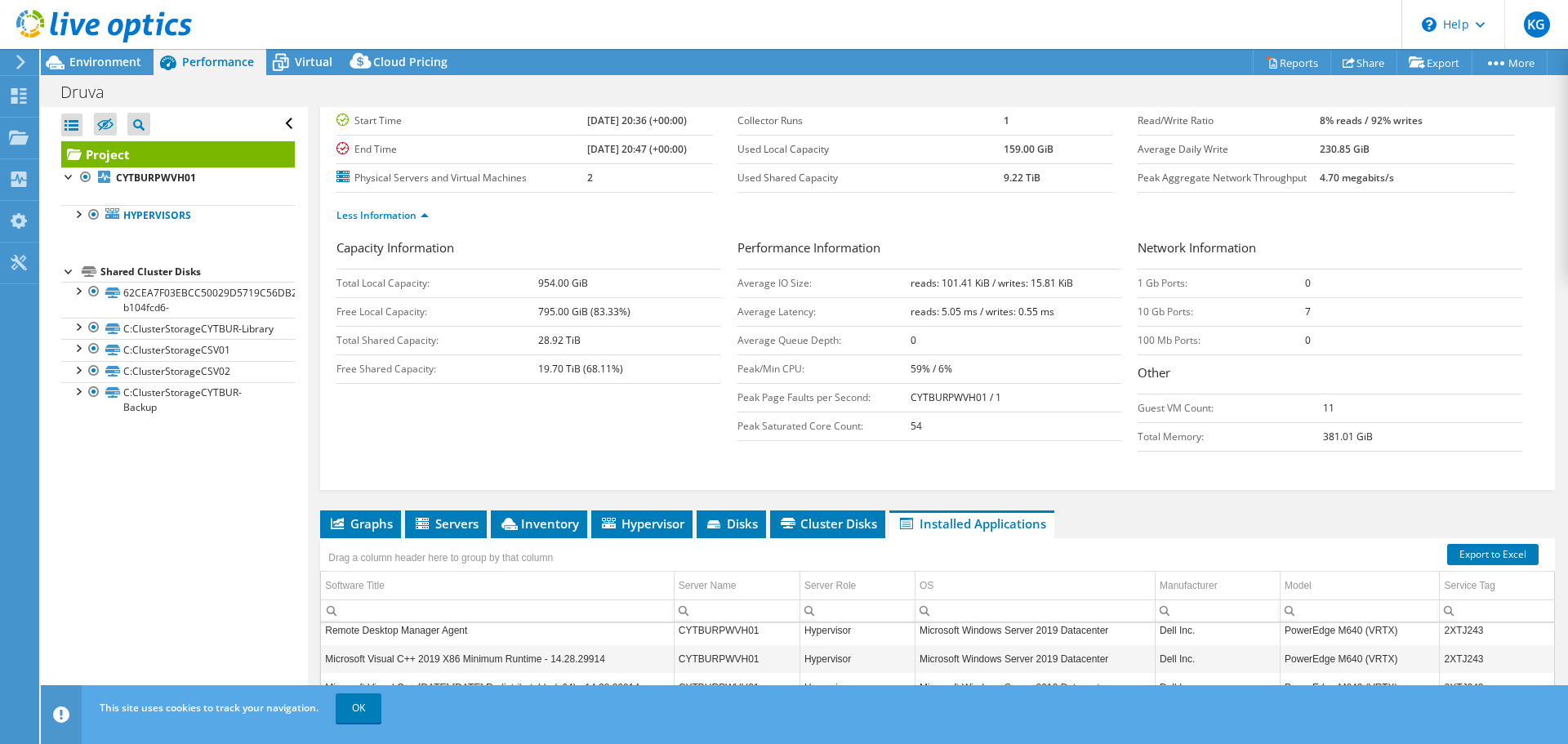
scroll to position [0, 0]
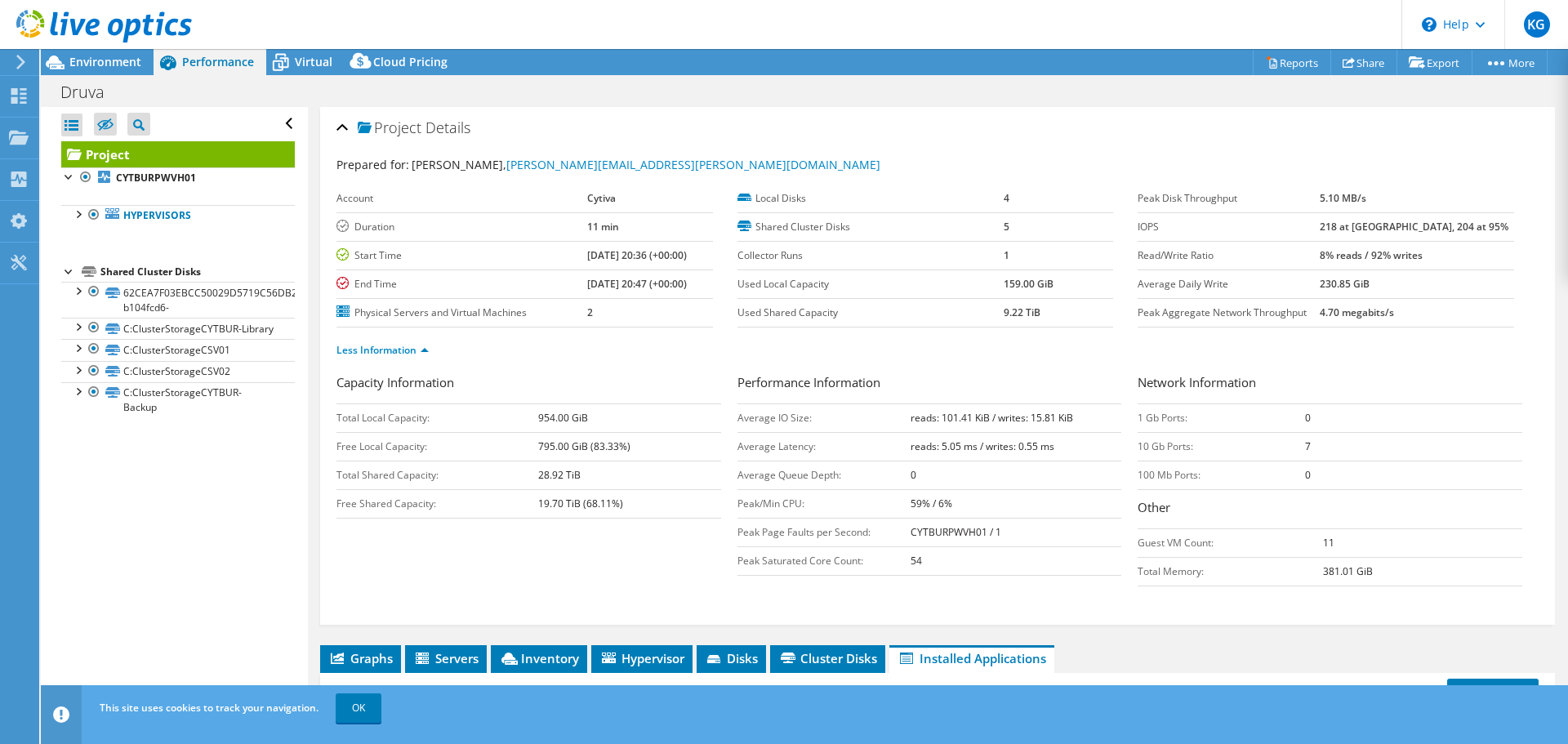
click at [278, 119] on div "Open All Close All Hide Excluded Nodes Project Tree Filter" at bounding box center [178, 124] width 233 height 34
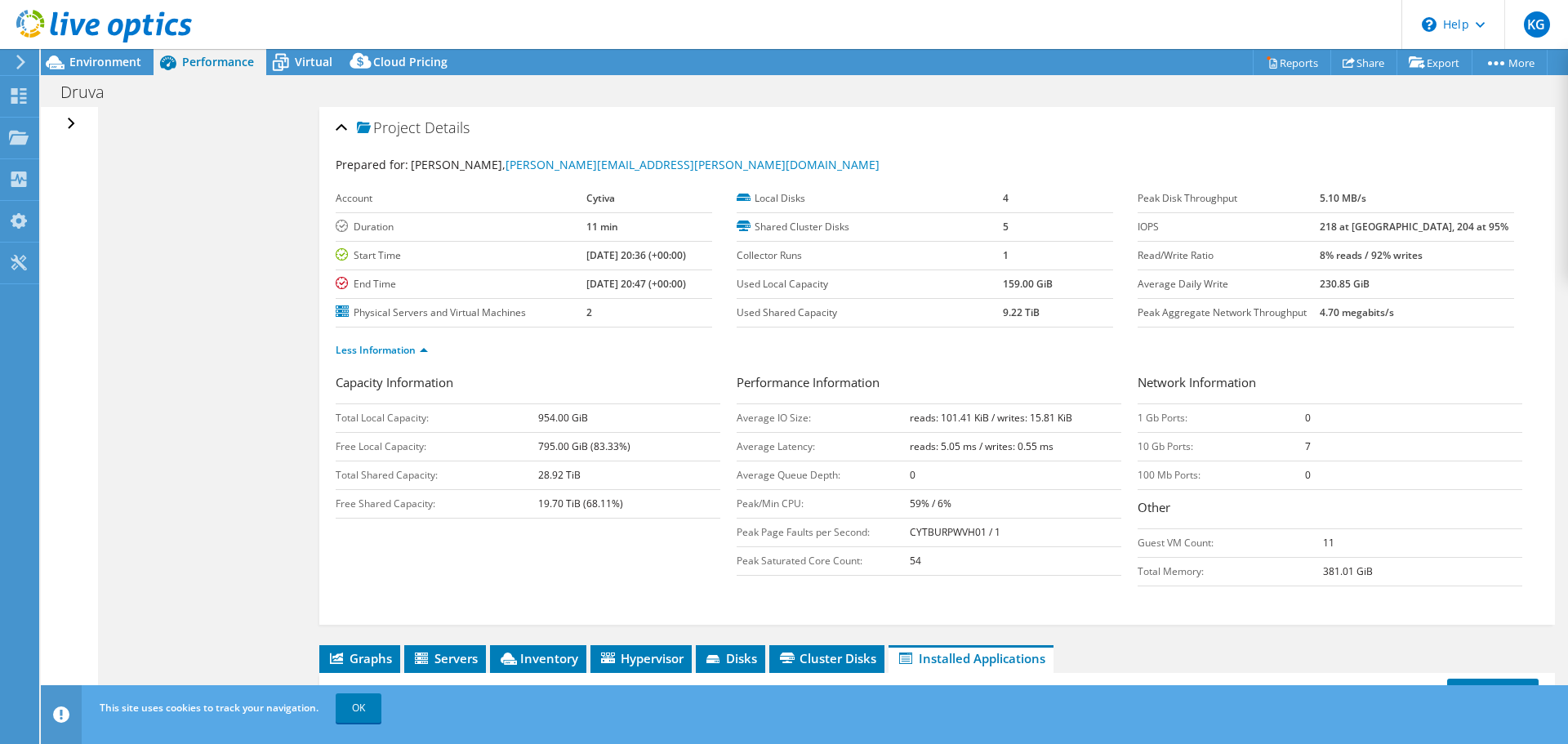
click at [73, 122] on div "Open All Close All Hide Excluded Nodes Project Tree Filter" at bounding box center [74, 124] width 24 height 34
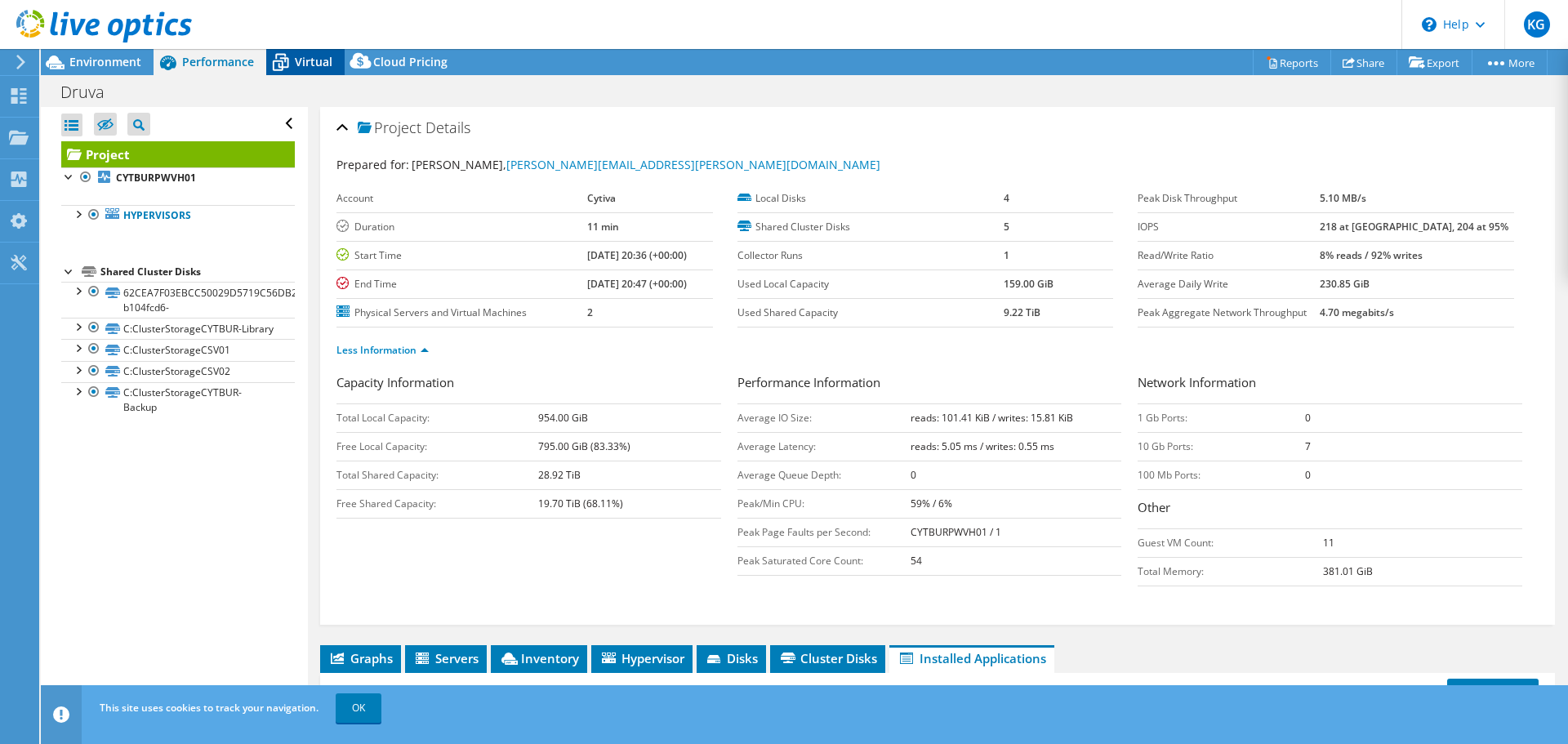
click at [323, 68] on span "Virtual" at bounding box center [313, 61] width 37 height 15
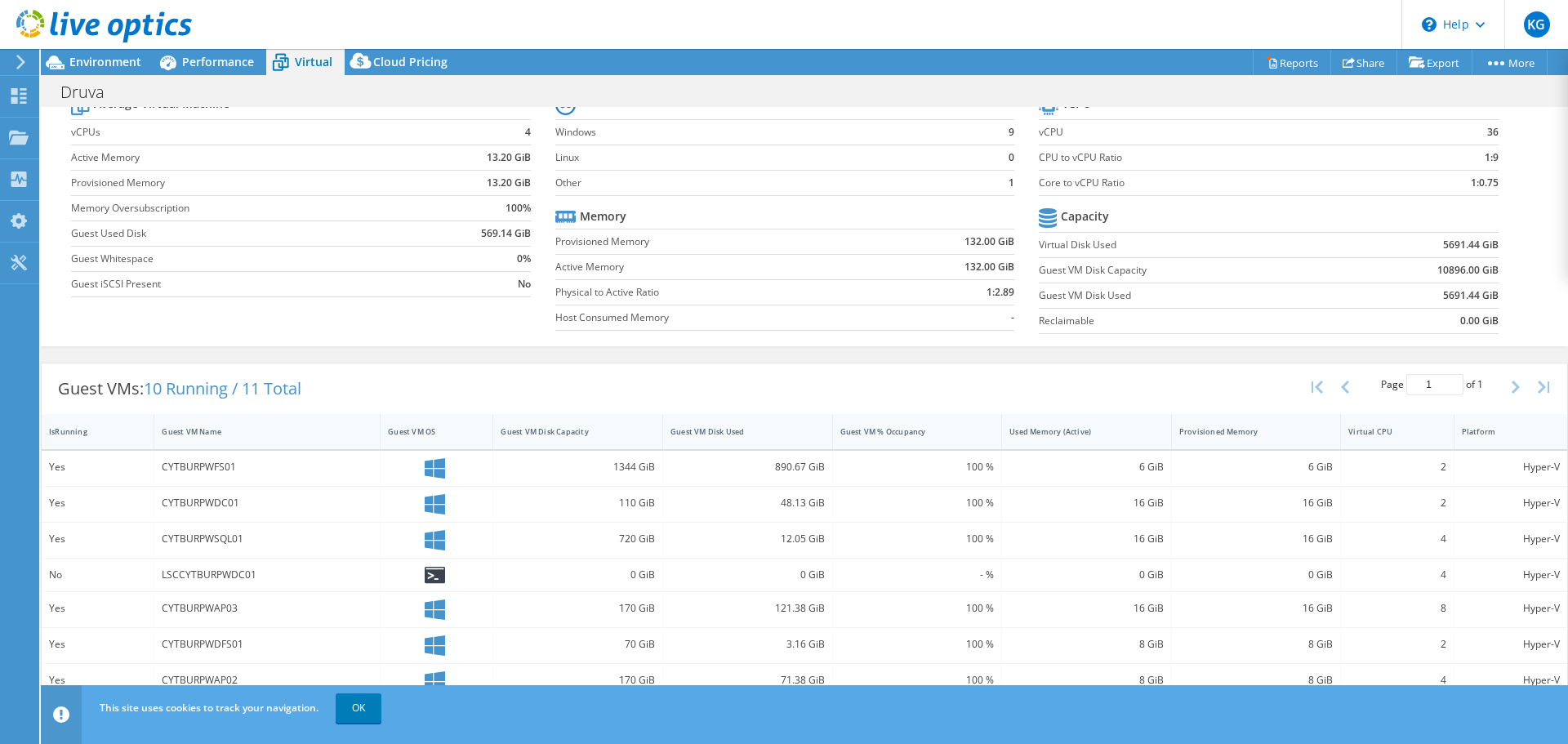
scroll to position [163, 0]
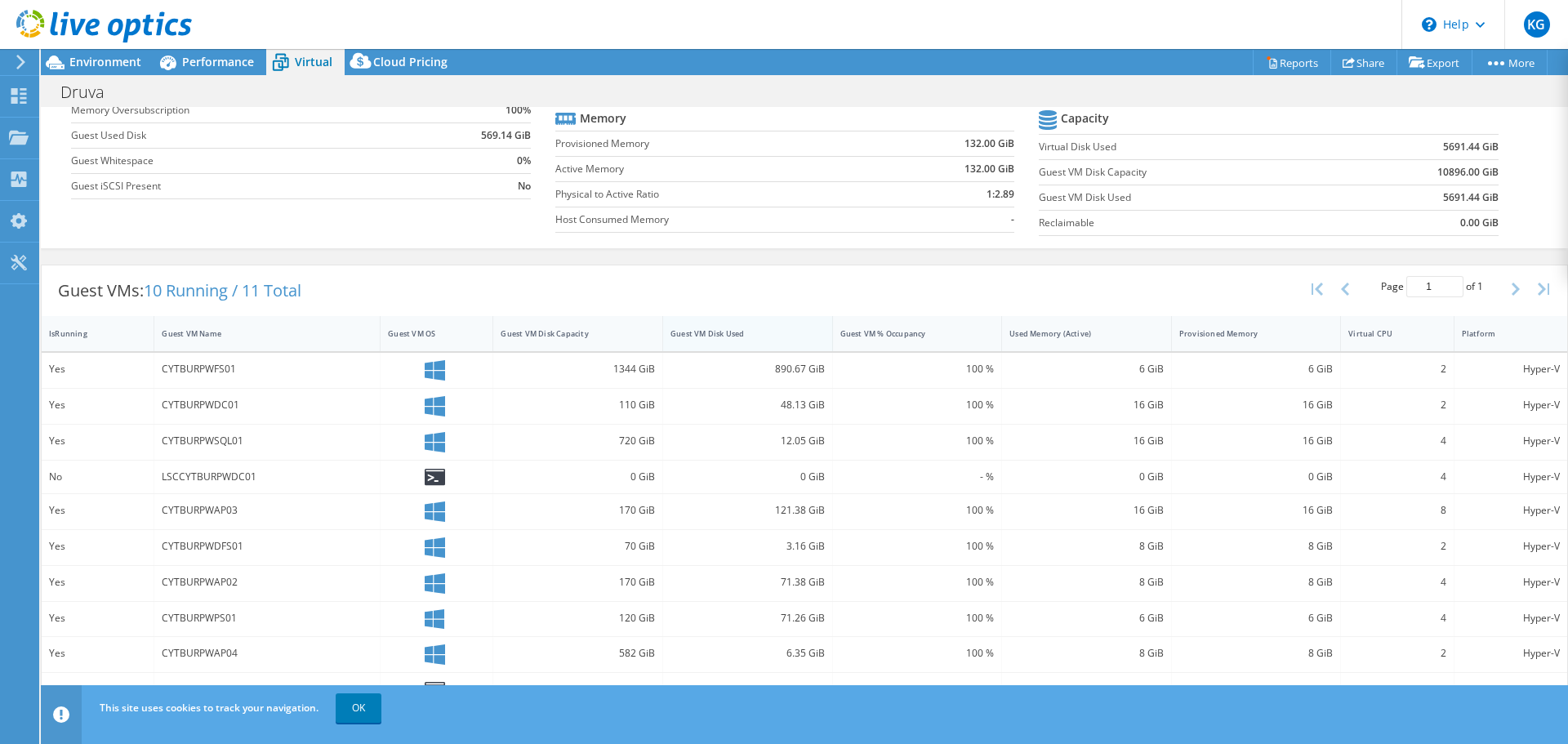
click at [739, 335] on div "Guest VM Disk Used" at bounding box center [738, 334] width 135 height 11
click at [759, 335] on div "Guest VM Disk Used" at bounding box center [738, 334] width 135 height 11
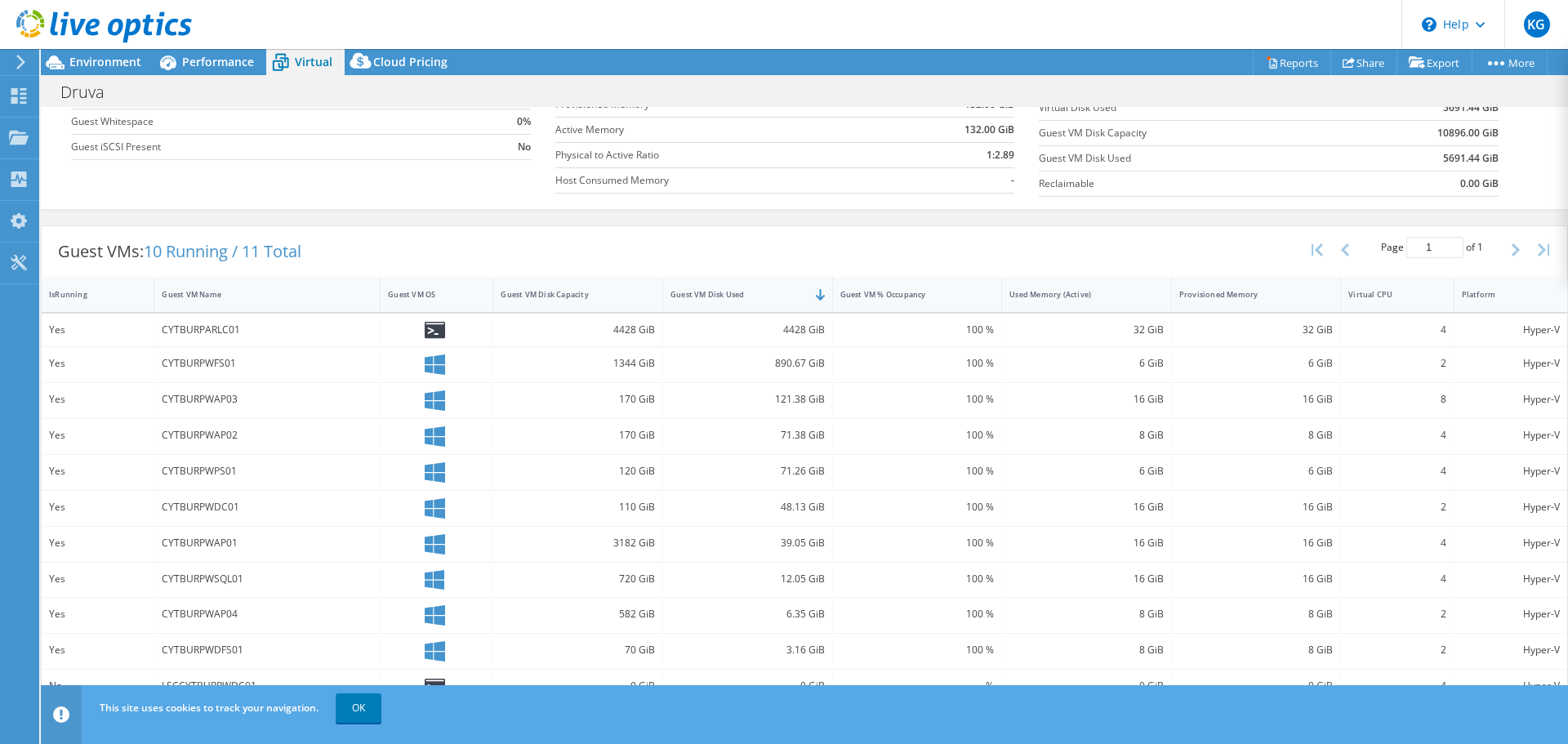
scroll to position [0, 0]
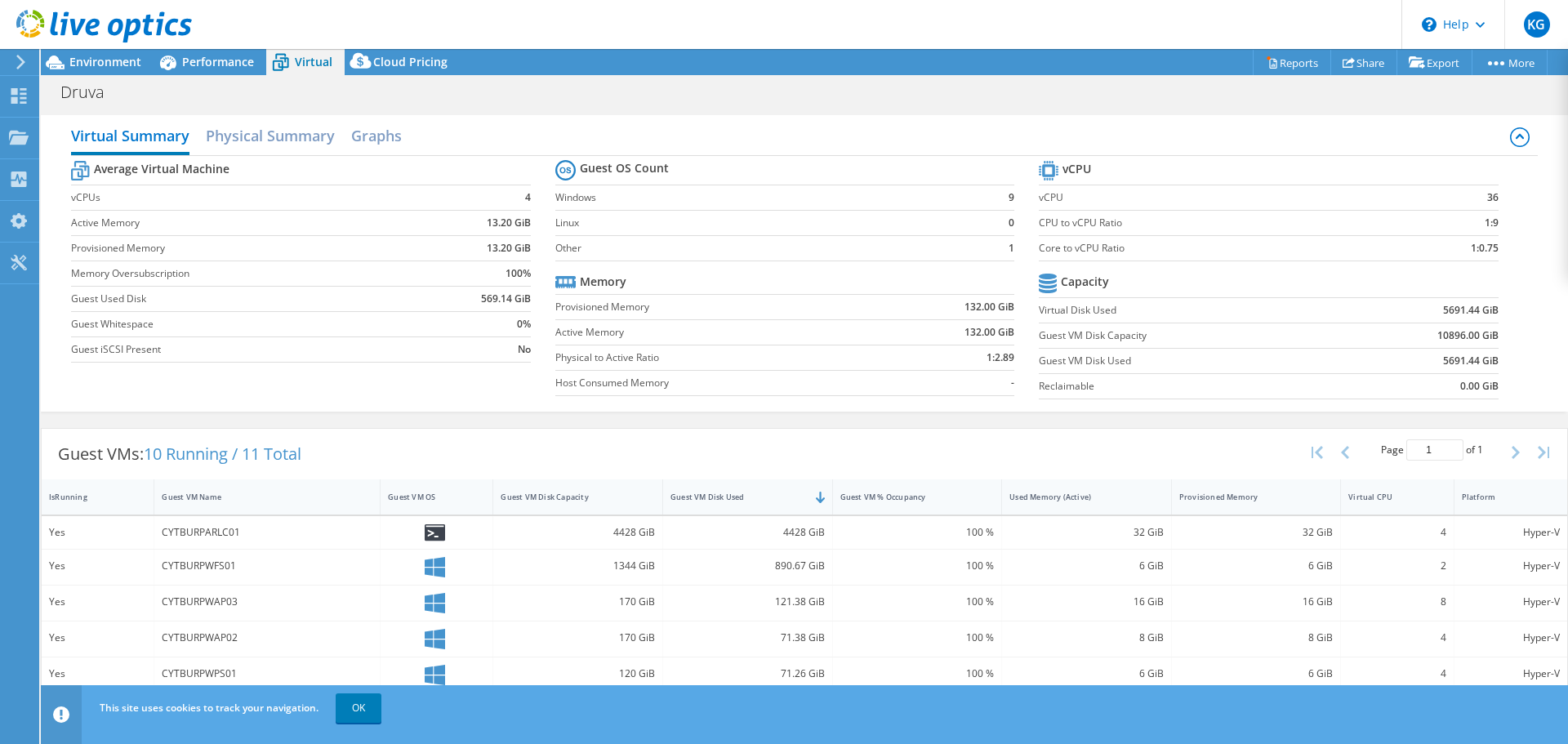
click at [1447, 363] on b "5691.44 GiB" at bounding box center [1471, 361] width 55 height 16
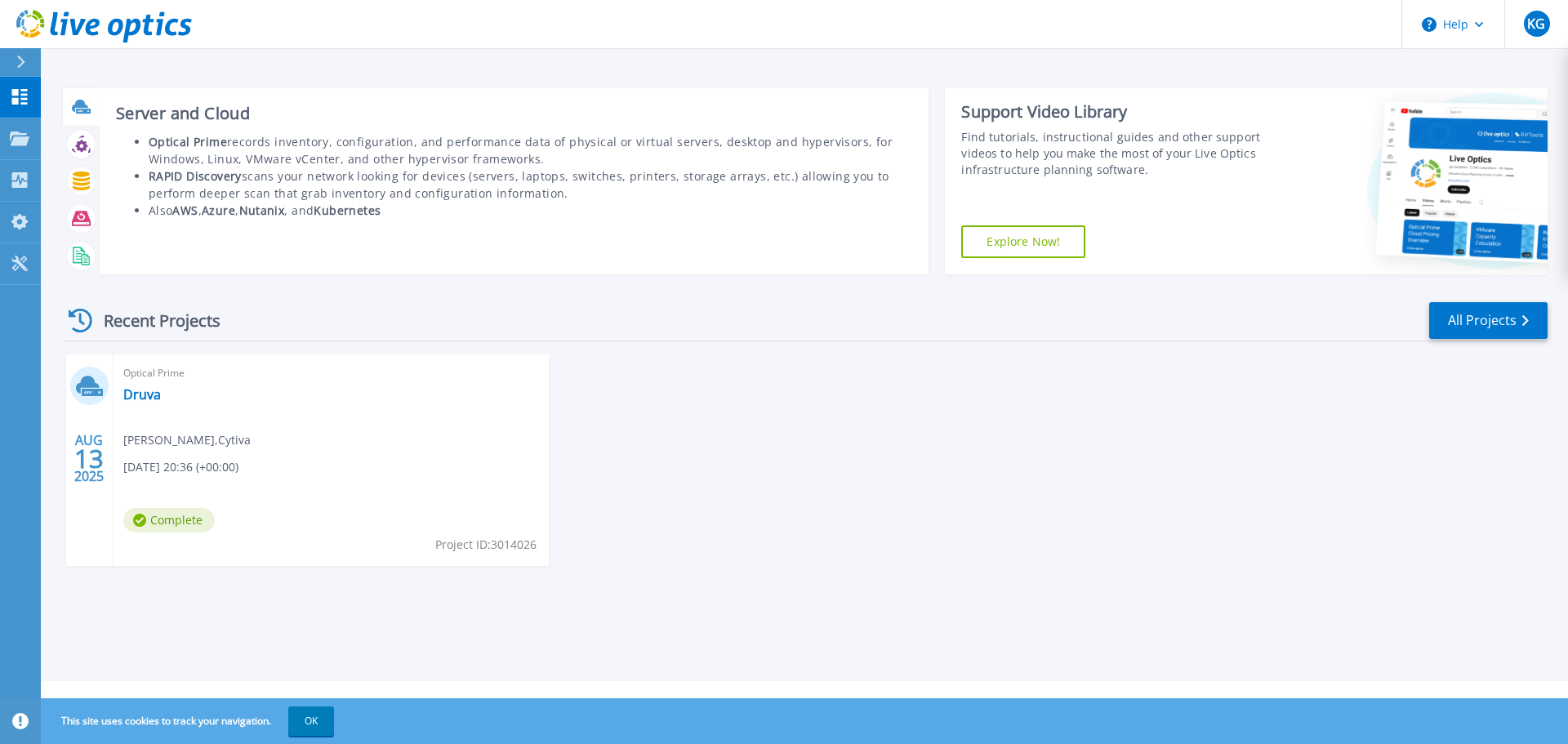
click at [86, 118] on div at bounding box center [82, 107] width 29 height 29
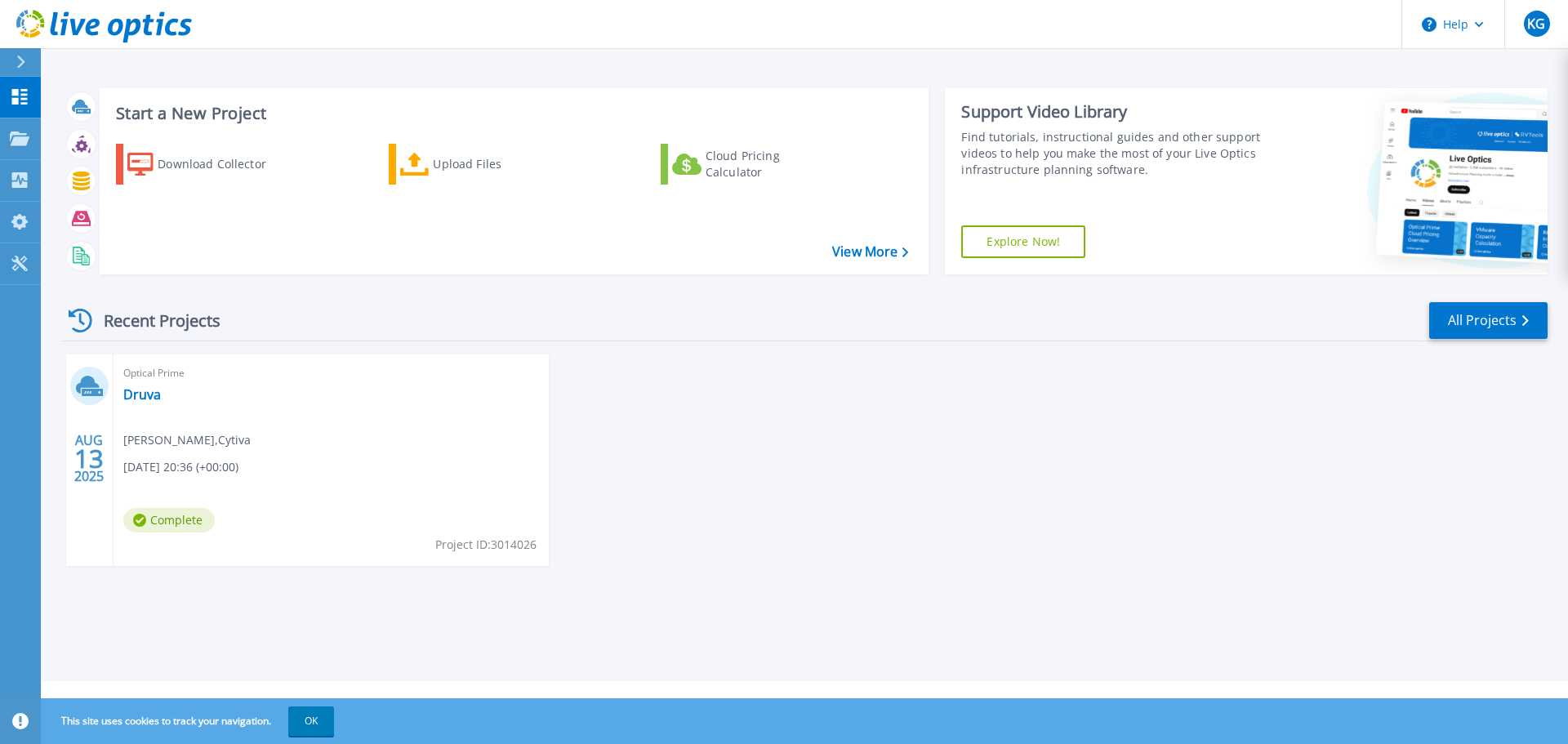
click at [29, 68] on div at bounding box center [27, 62] width 26 height 28
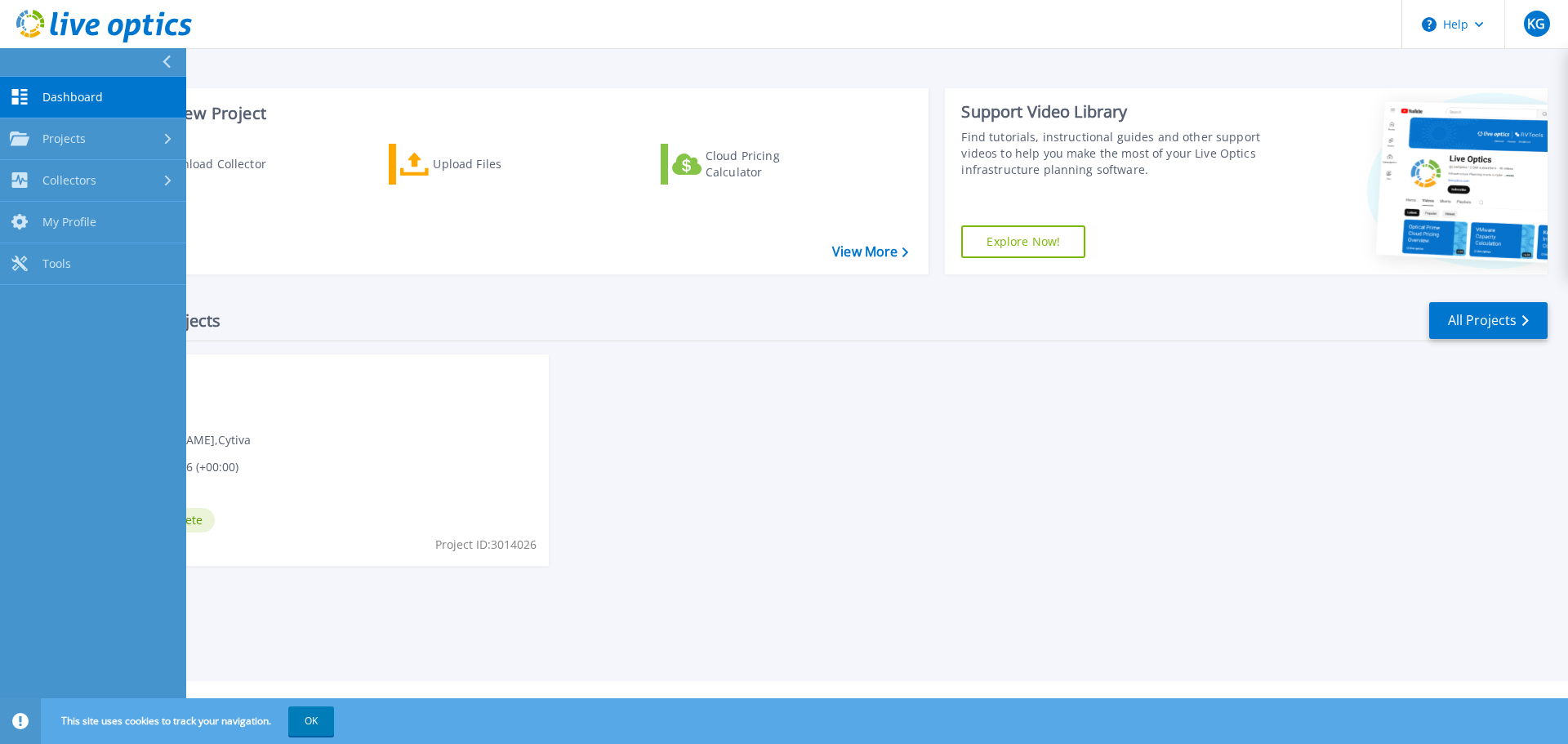
click at [642, 352] on div "Recent Projects All Projects AUG 13 2025 Optical Prime Druva Tim Schuman , Cyti…" at bounding box center [805, 449] width 1485 height 324
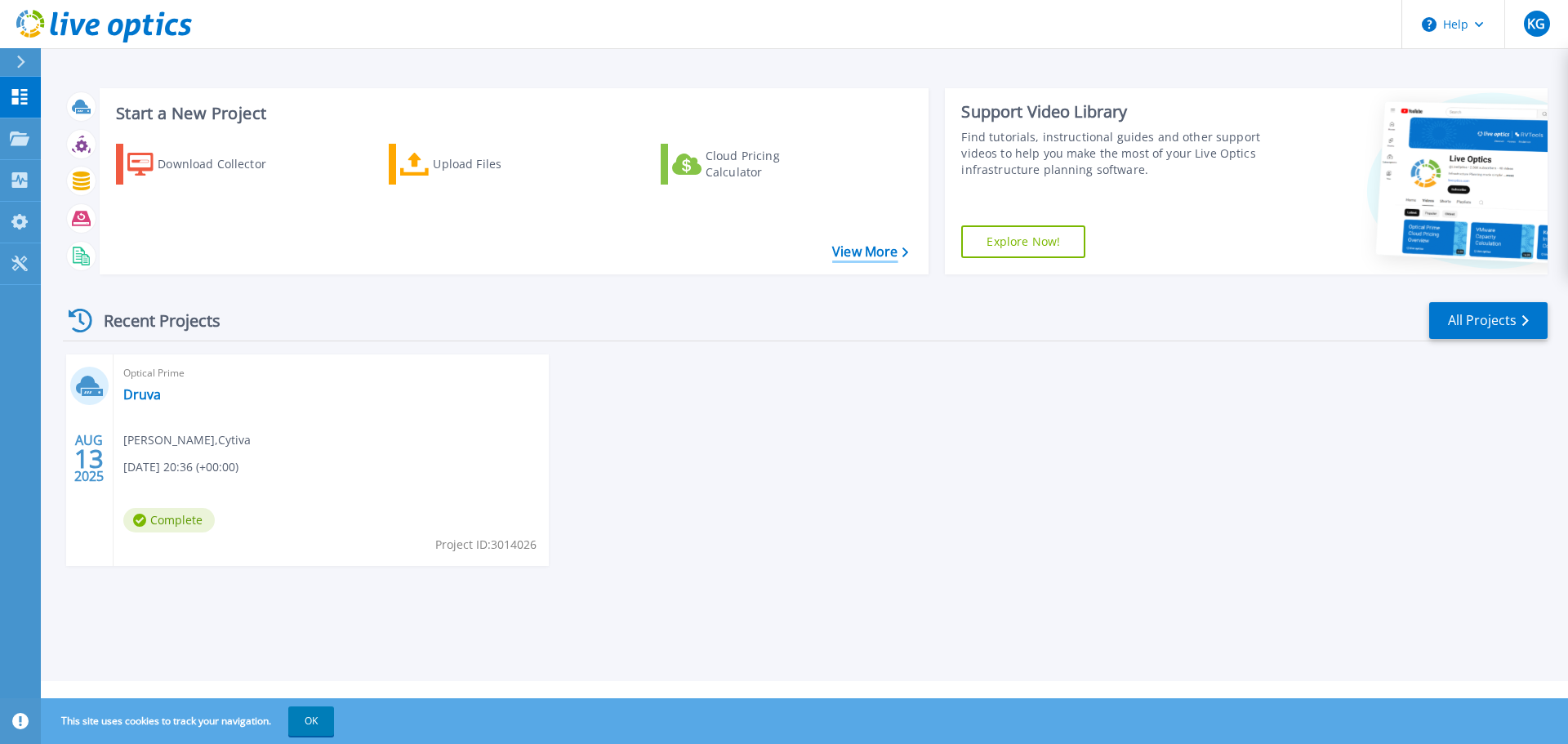
click at [858, 246] on link "View More" at bounding box center [870, 251] width 76 height 15
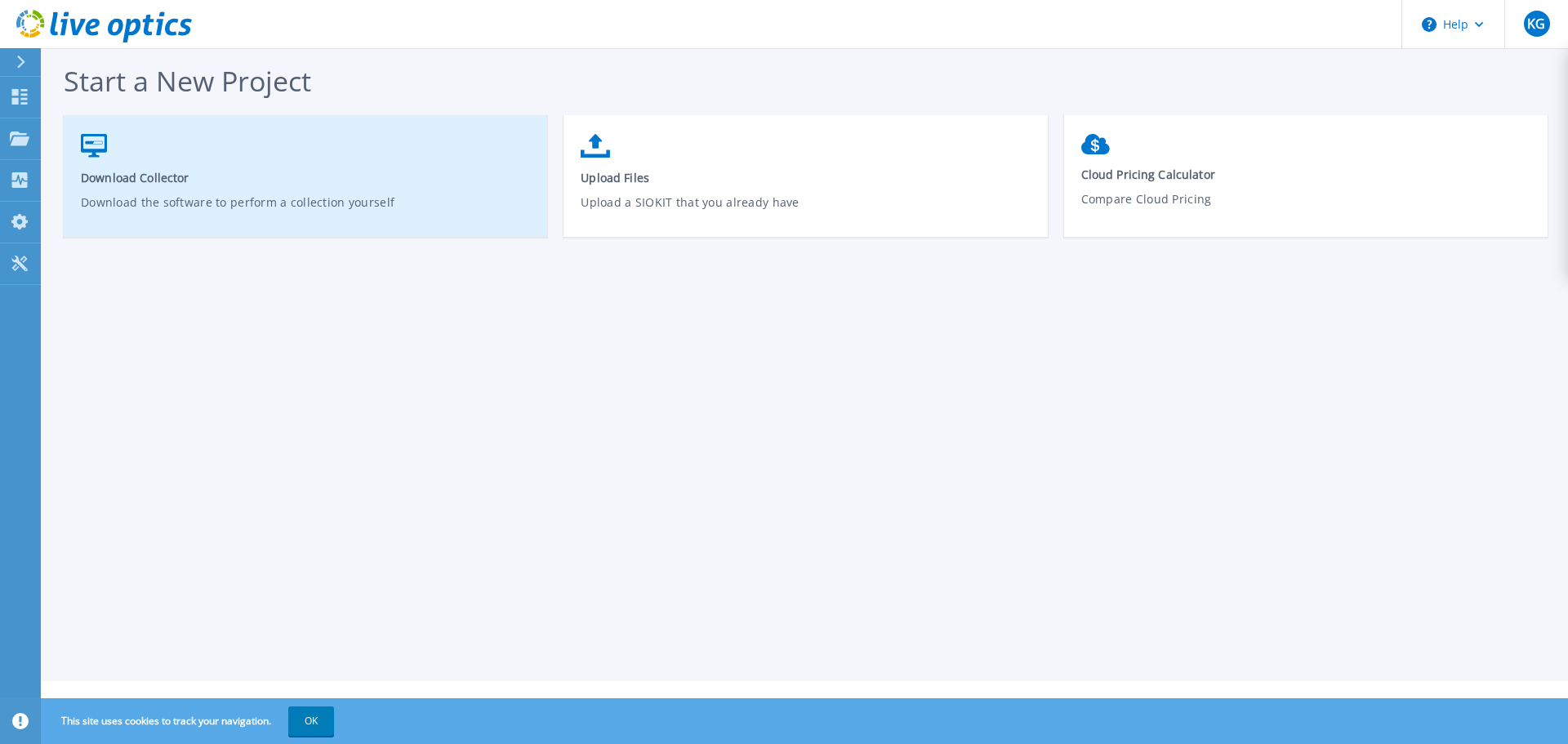
click at [323, 204] on p "Download the software to perform a collection yourself" at bounding box center [306, 211] width 450 height 37
